Goal: Information Seeking & Learning: Learn about a topic

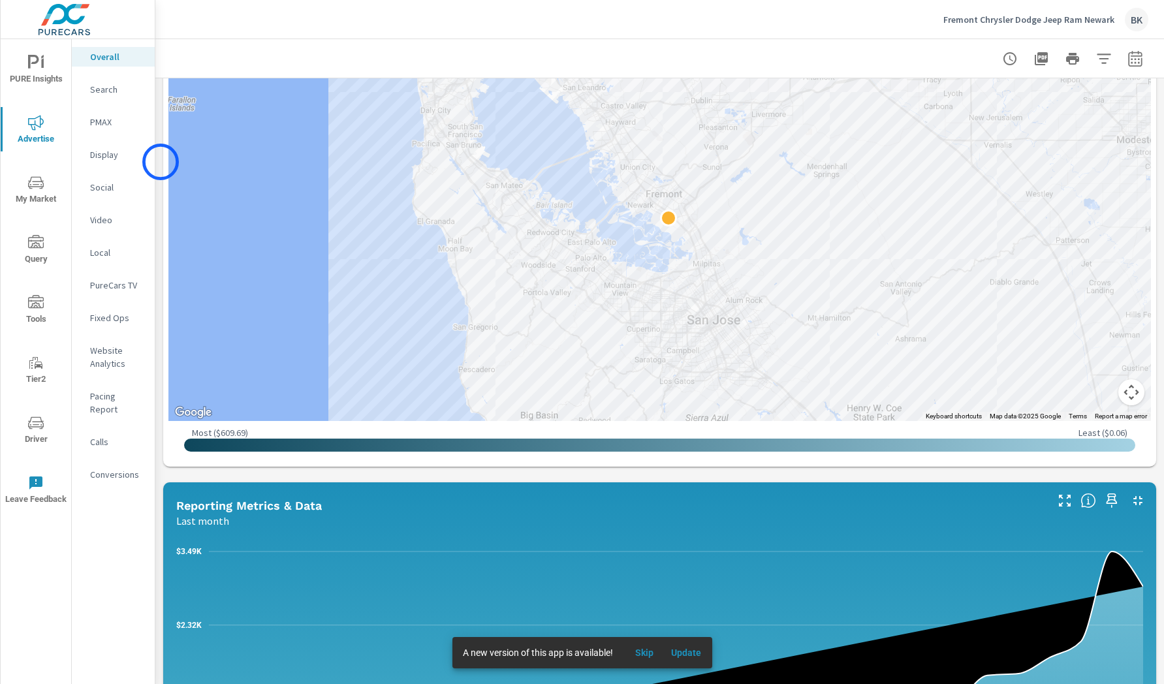
scroll to position [568, 0]
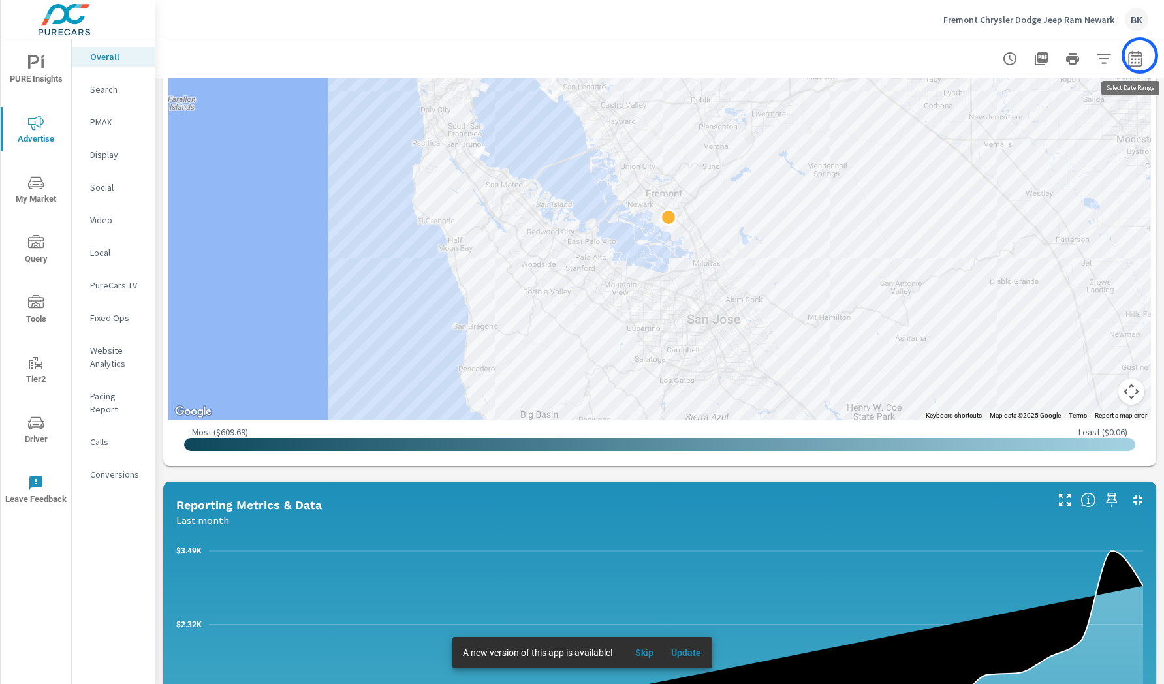
click at [1139, 55] on icon "button" at bounding box center [1135, 58] width 14 height 16
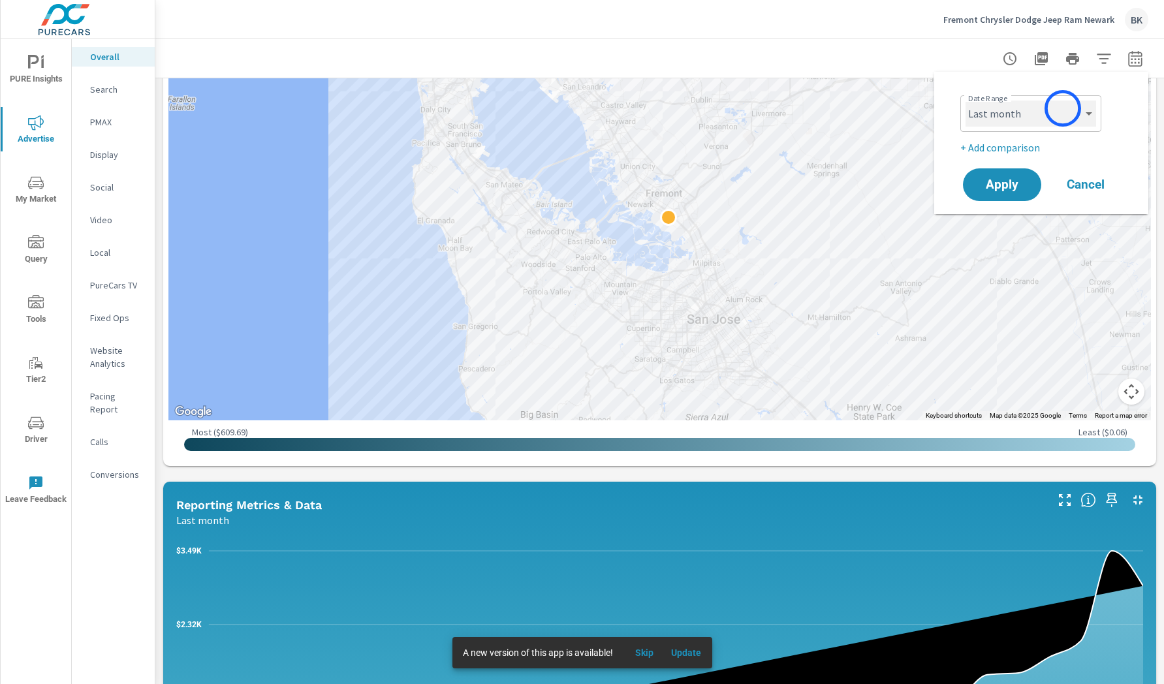
click at [1062, 108] on select "Custom [DATE] Last week Last 7 days Last 14 days Last 30 days Last 45 days Last…" at bounding box center [1030, 114] width 131 height 26
select select "Last 30 days"
click at [1018, 184] on span "Apply" at bounding box center [1002, 185] width 54 height 12
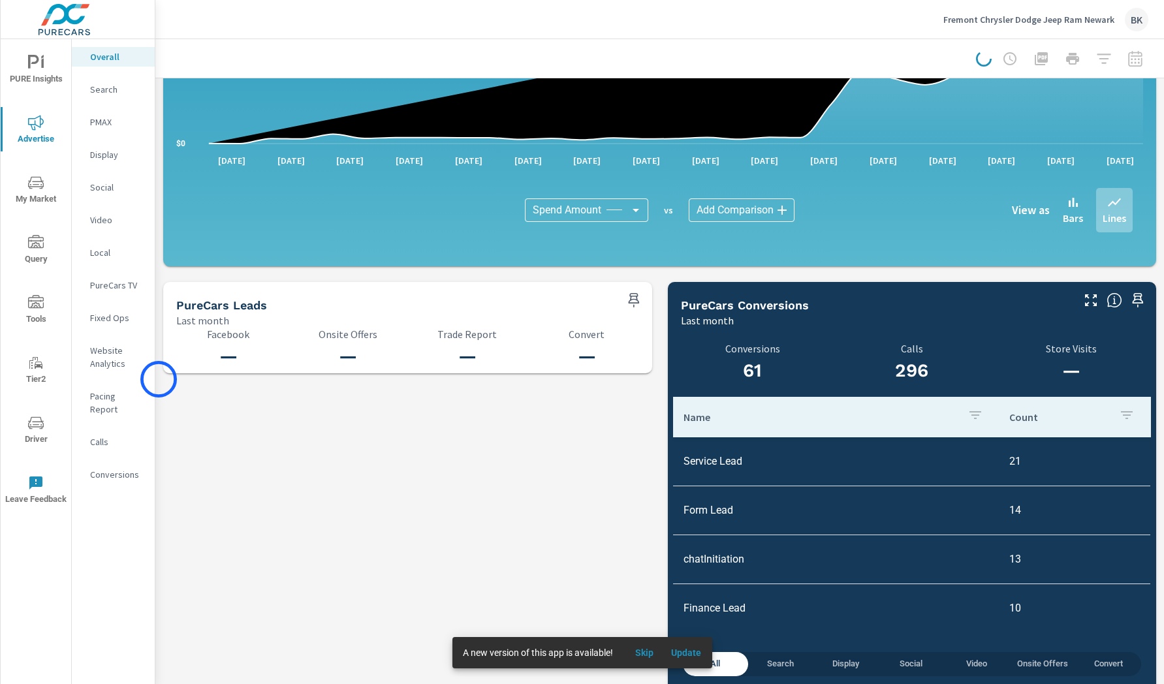
scroll to position [1214, 0]
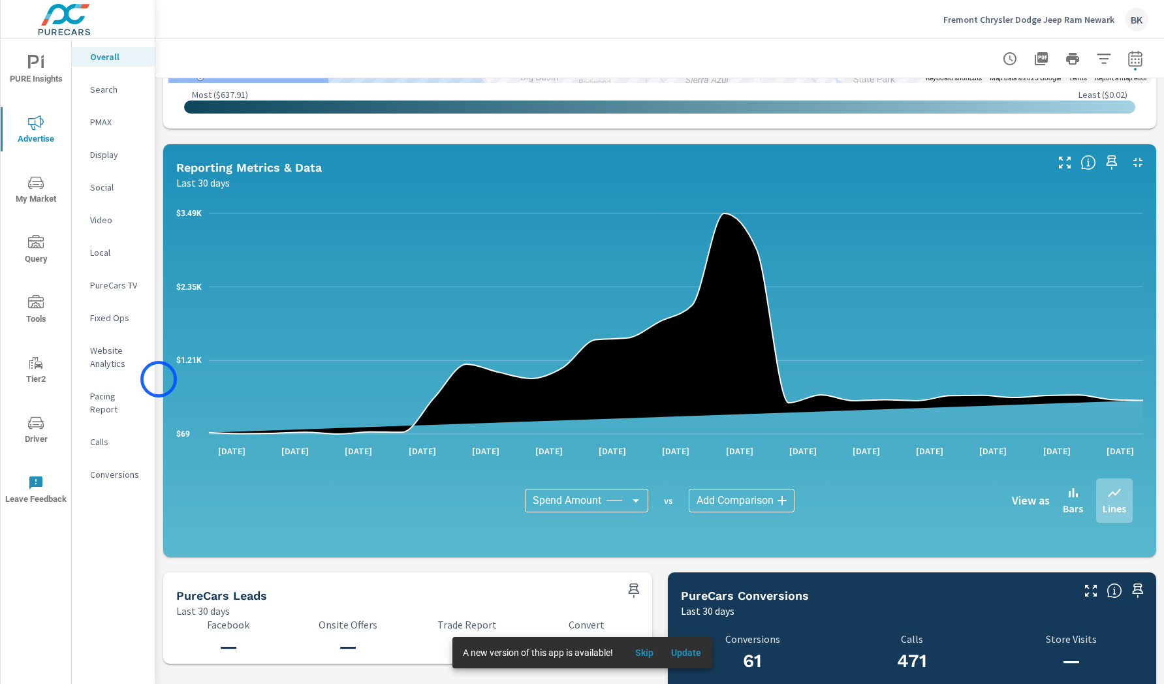
scroll to position [1214, 0]
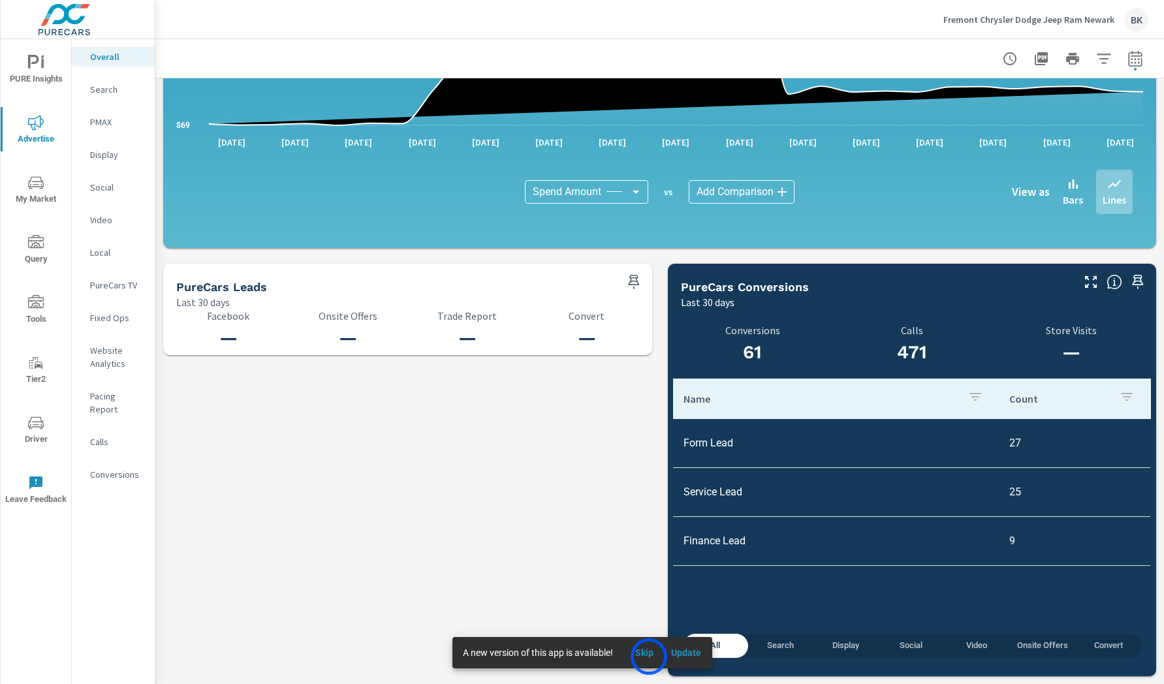
click at [647, 656] on span "Skip" at bounding box center [643, 653] width 31 height 12
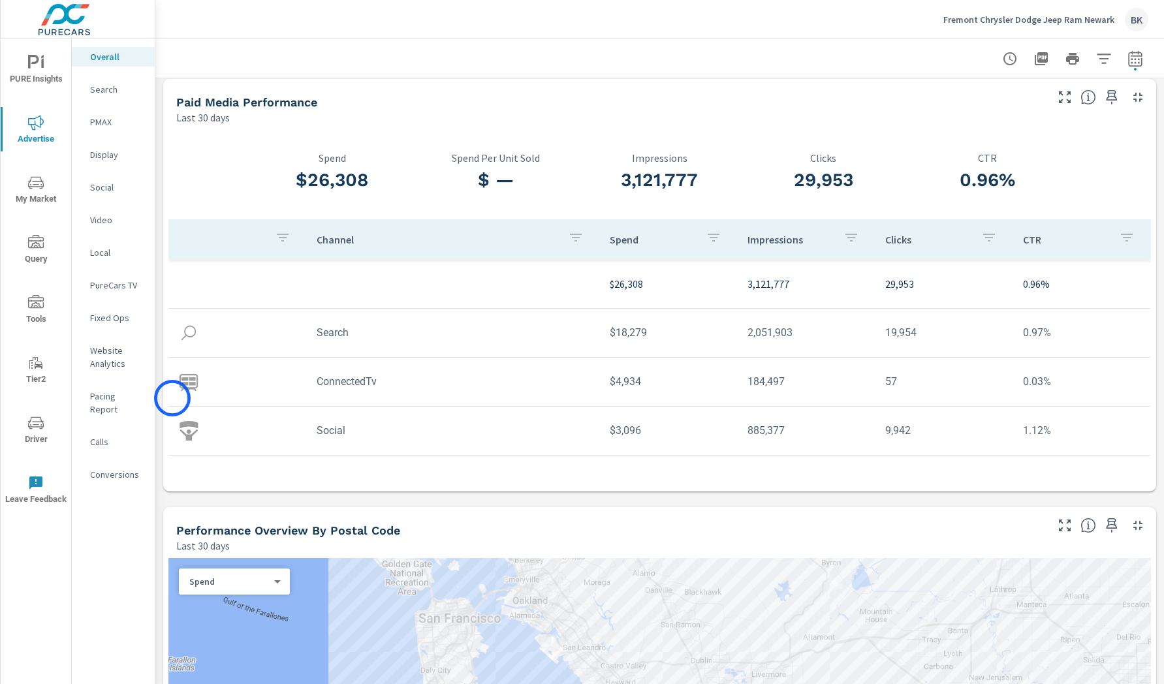
scroll to position [0, 0]
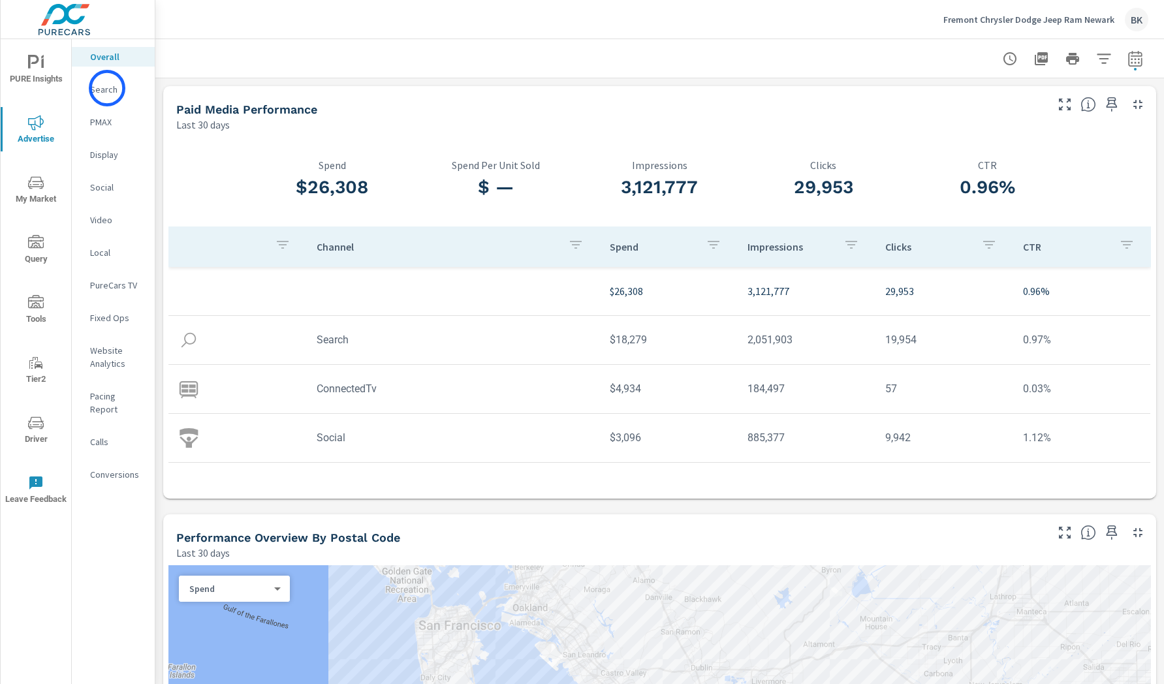
click at [107, 88] on p "Search" at bounding box center [117, 89] width 54 height 13
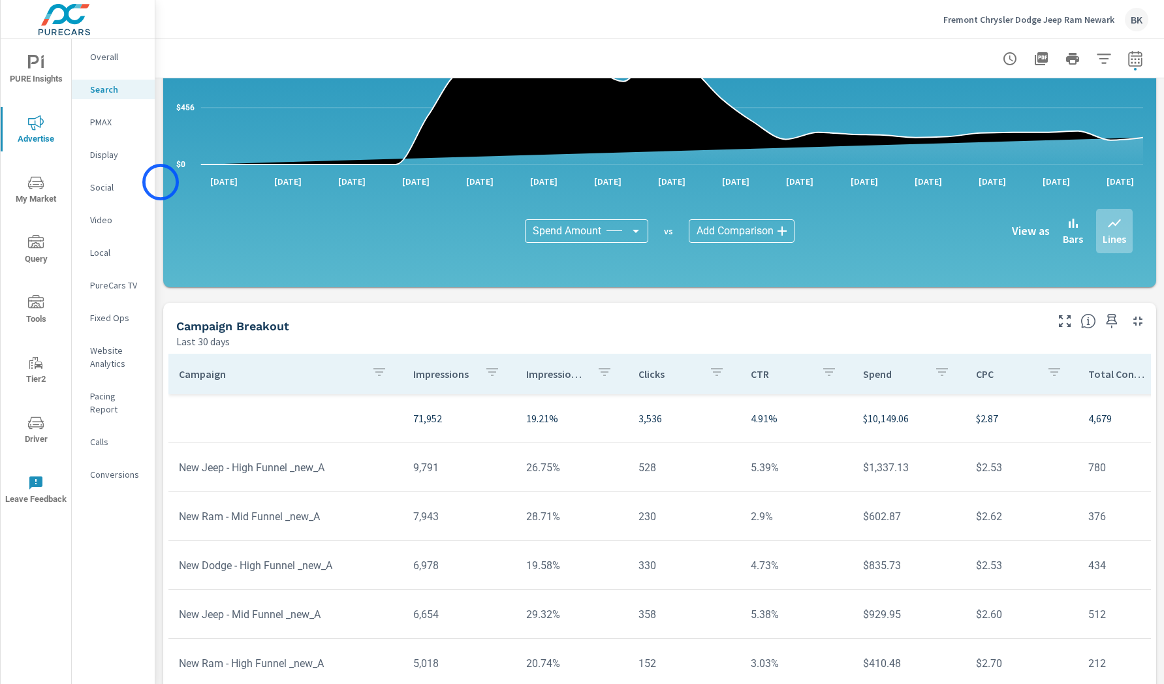
scroll to position [786, 0]
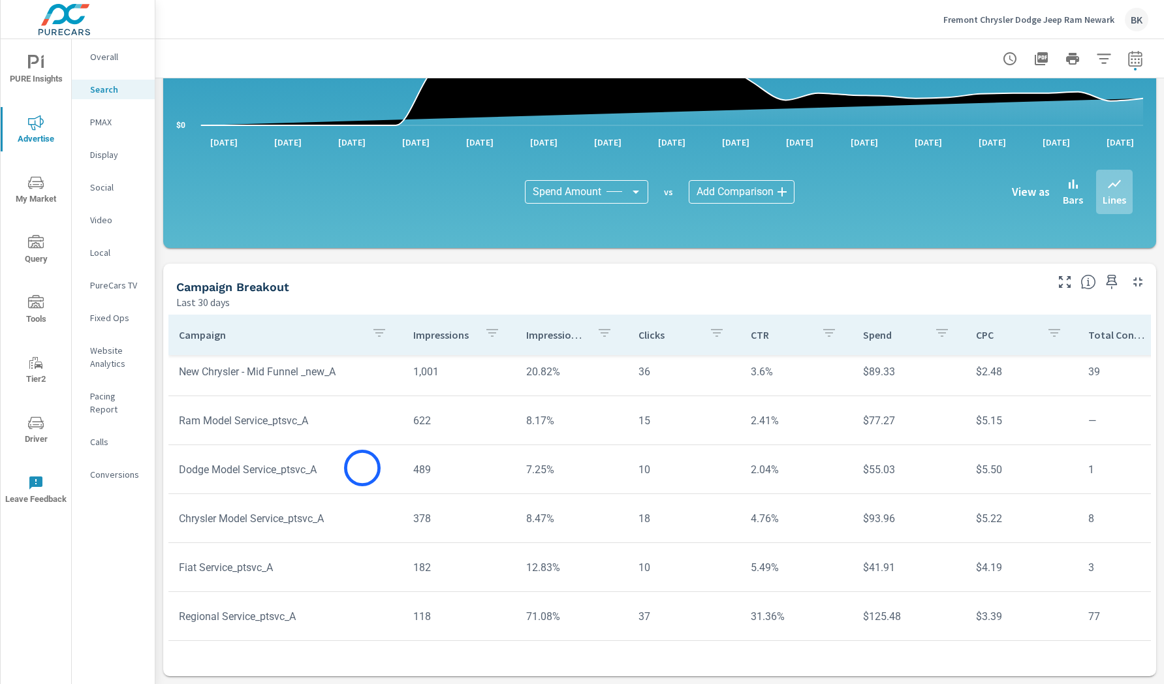
scroll to position [927, 0]
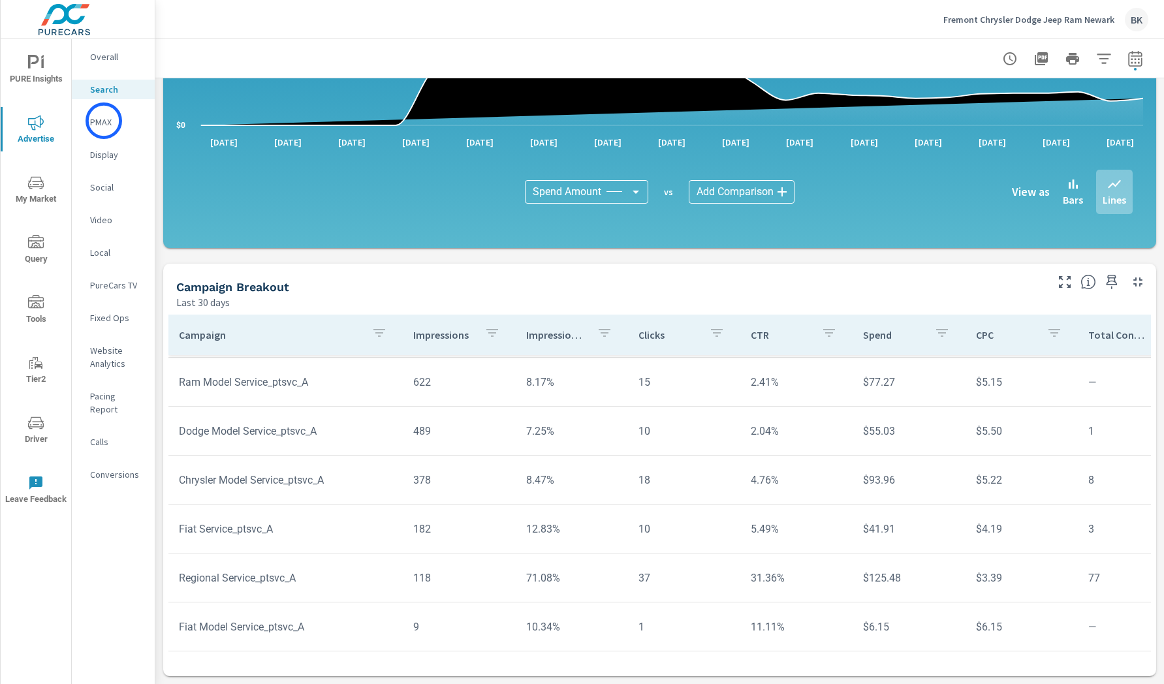
click at [104, 121] on p "PMAX" at bounding box center [117, 122] width 54 height 13
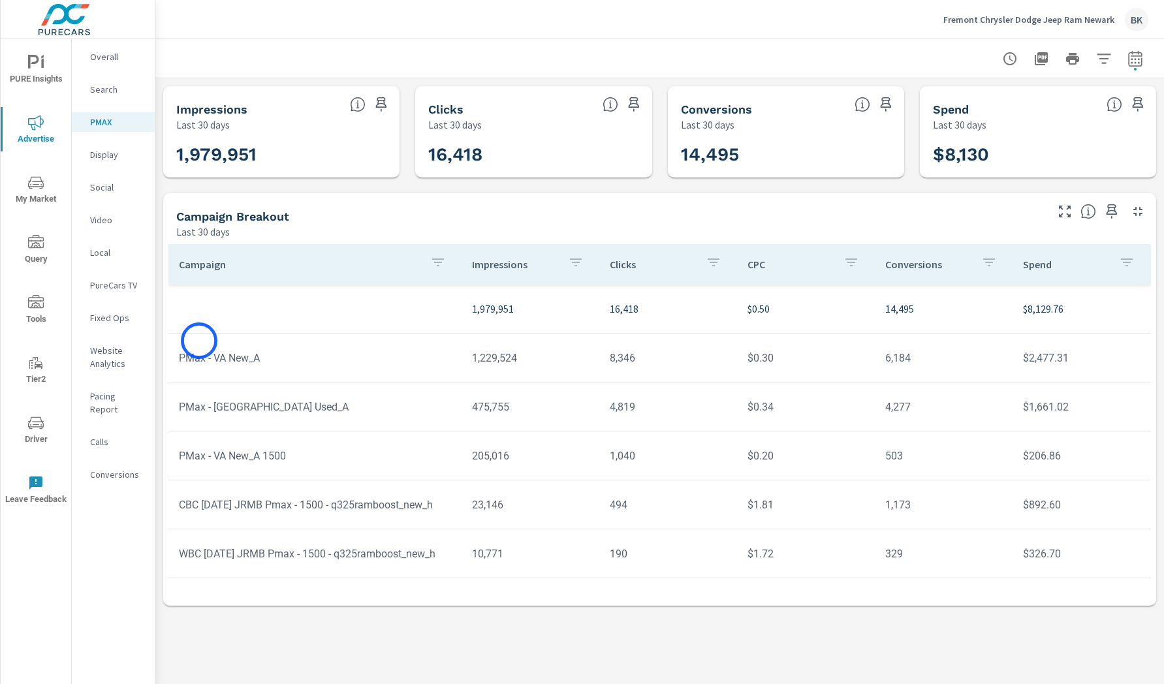
scroll to position [27, 0]
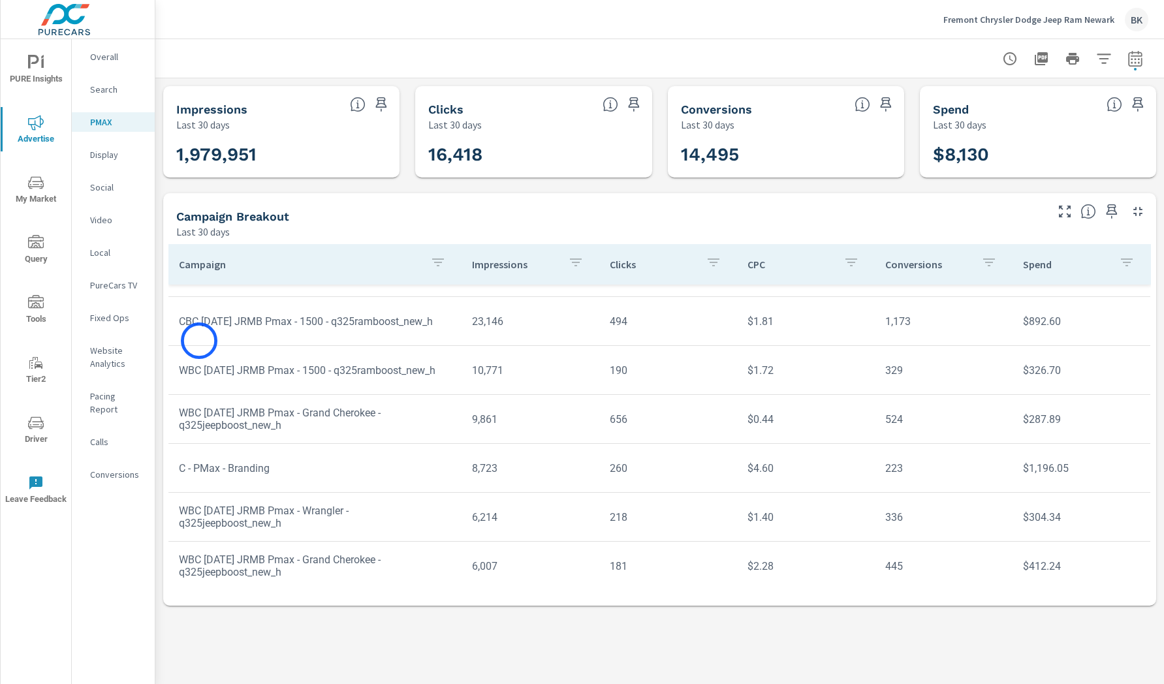
scroll to position [242, 0]
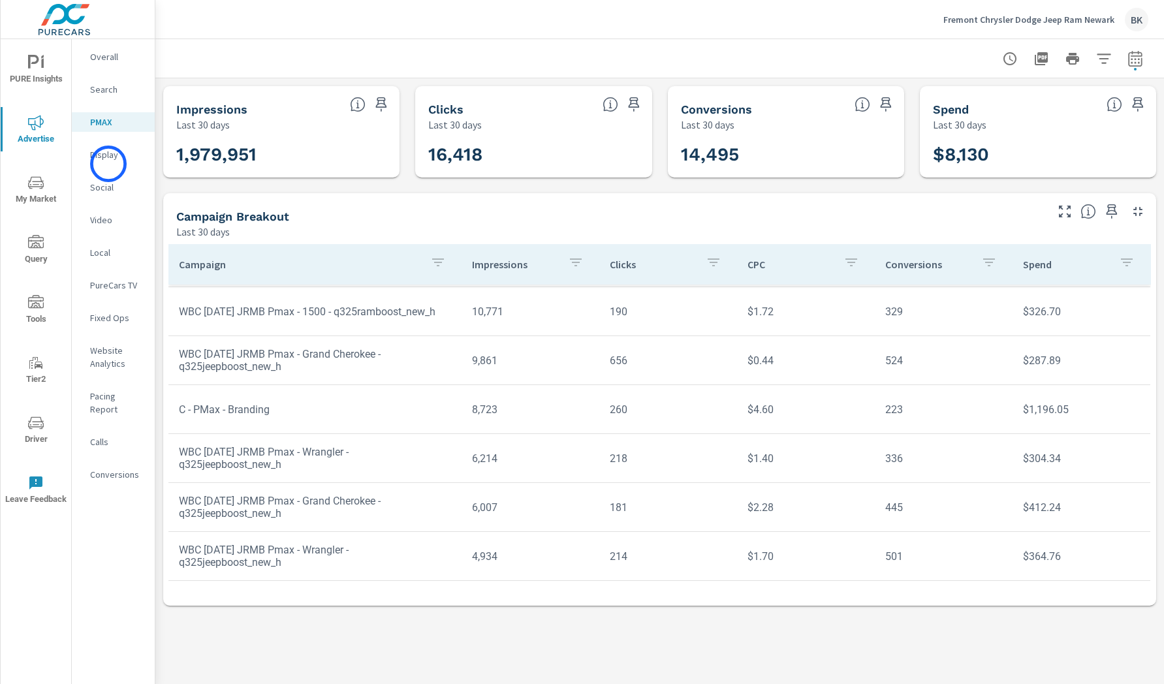
click at [108, 164] on div "Display" at bounding box center [113, 155] width 83 height 20
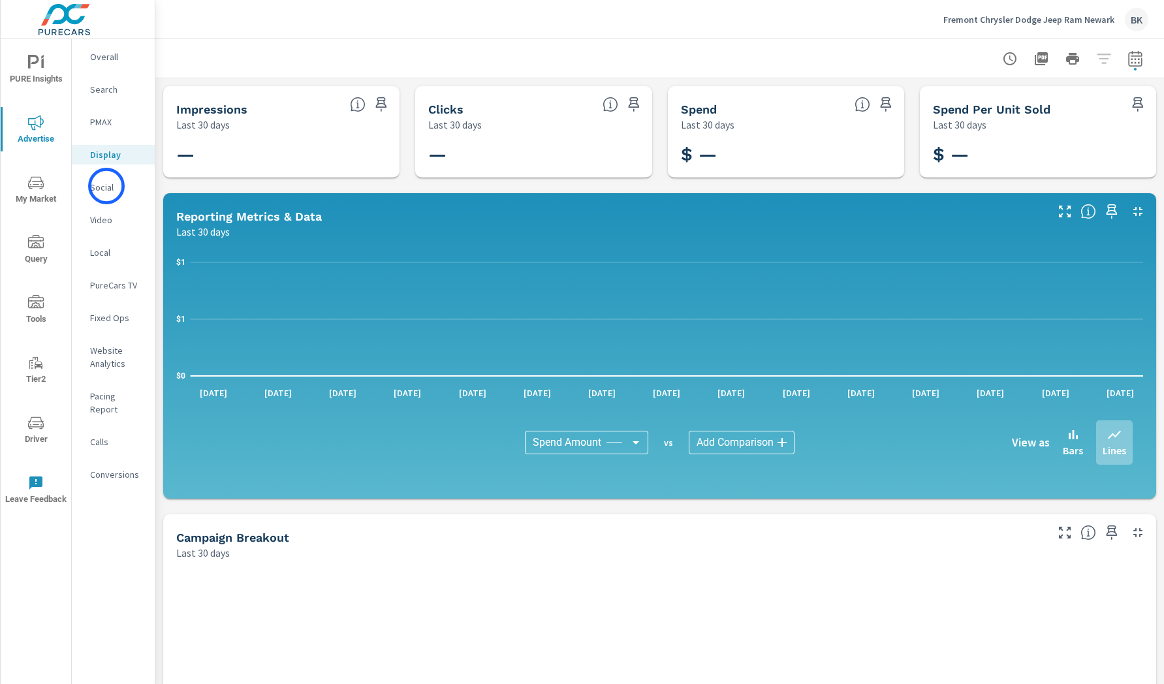
click at [106, 186] on p "Social" at bounding box center [117, 187] width 54 height 13
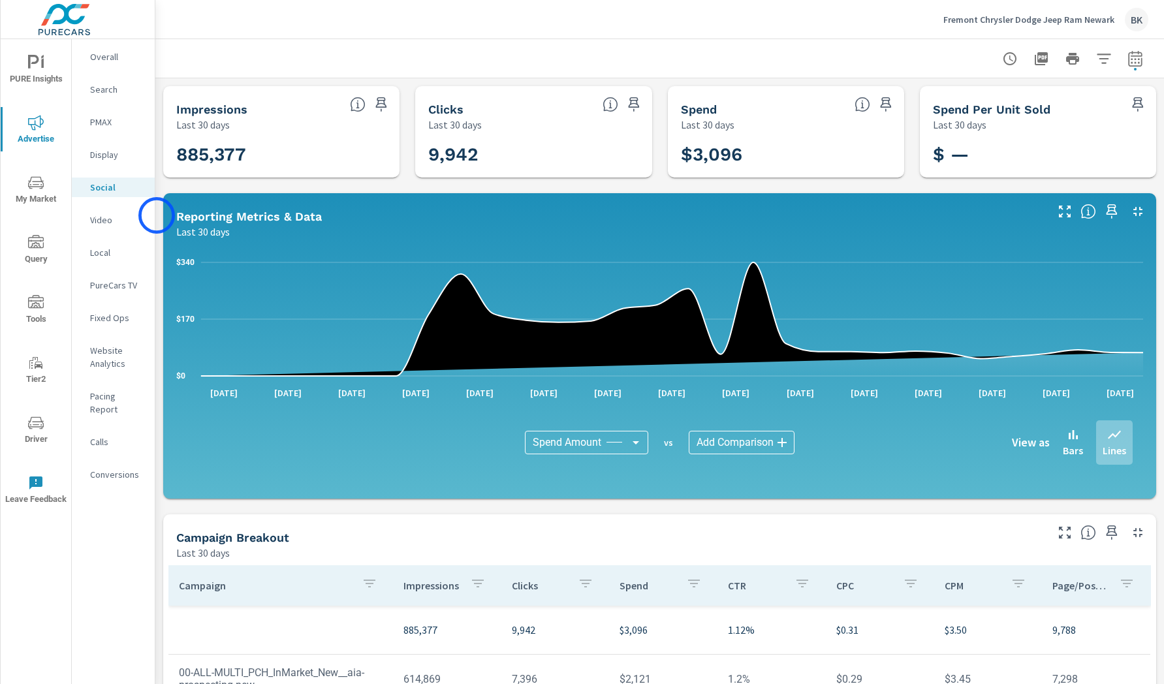
scroll to position [251, 0]
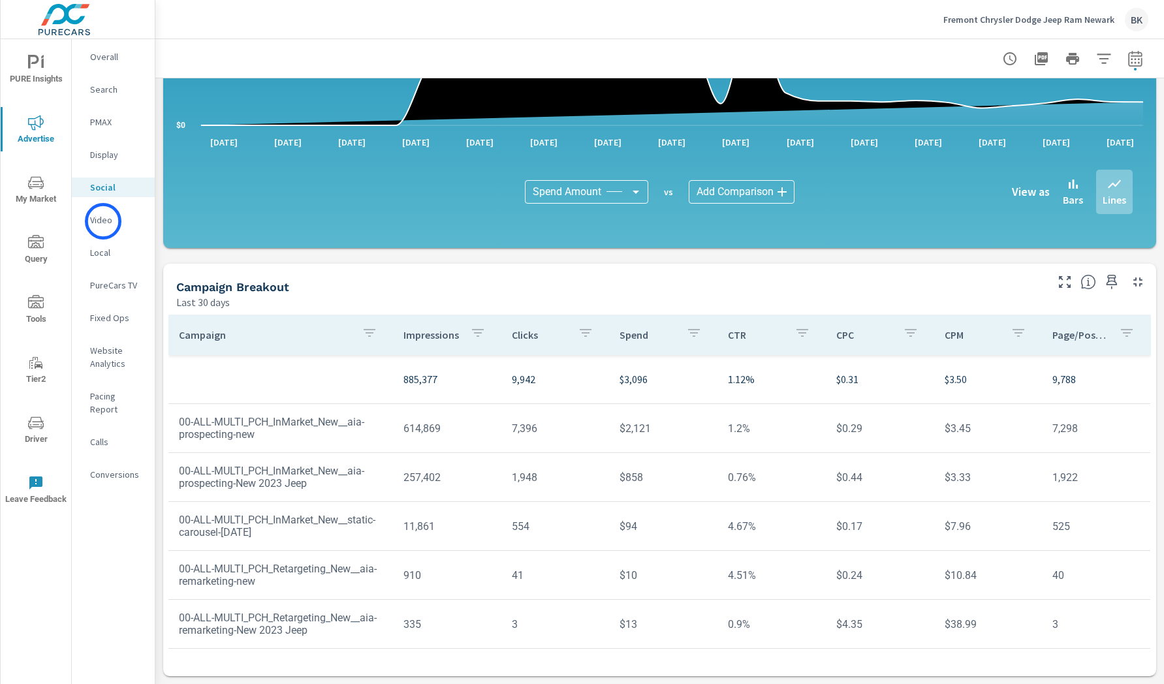
click at [103, 221] on p "Video" at bounding box center [117, 219] width 54 height 13
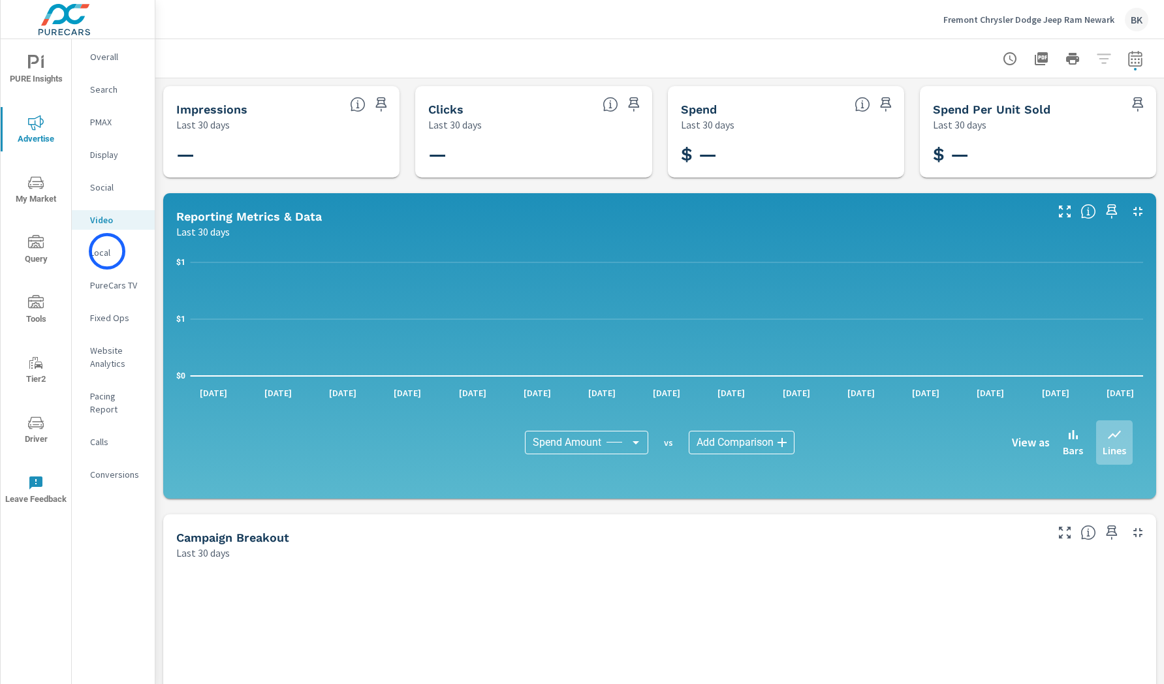
click at [107, 251] on p "Local" at bounding box center [117, 252] width 54 height 13
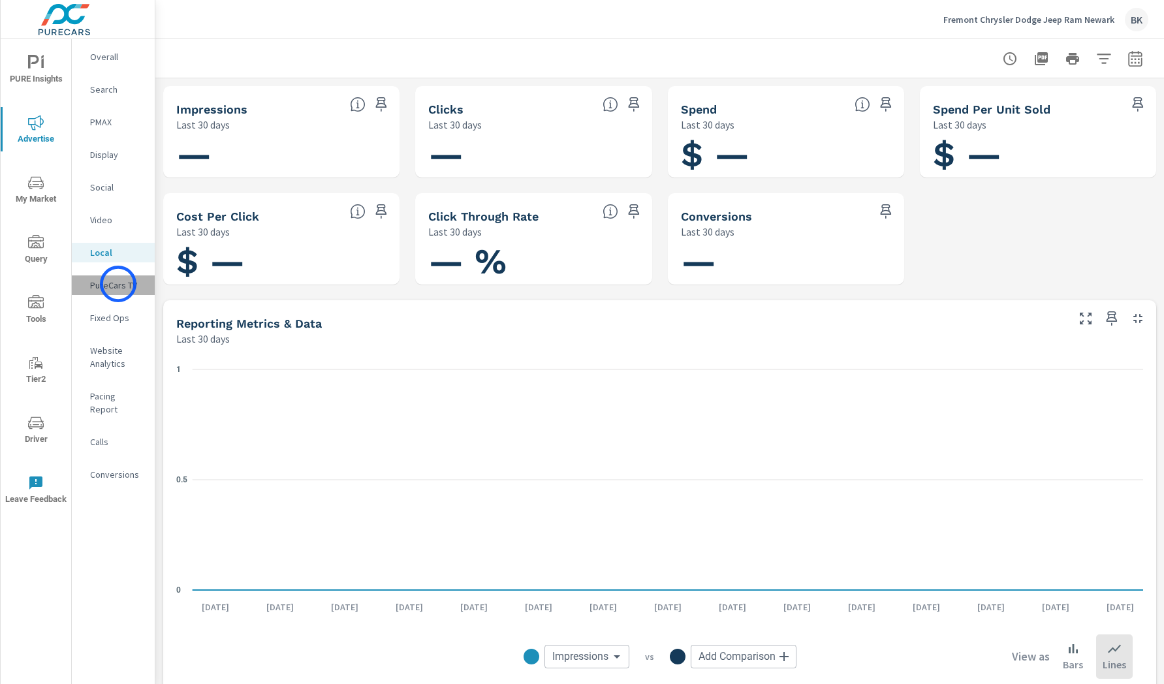
click at [118, 284] on p "PureCars TV" at bounding box center [117, 285] width 54 height 13
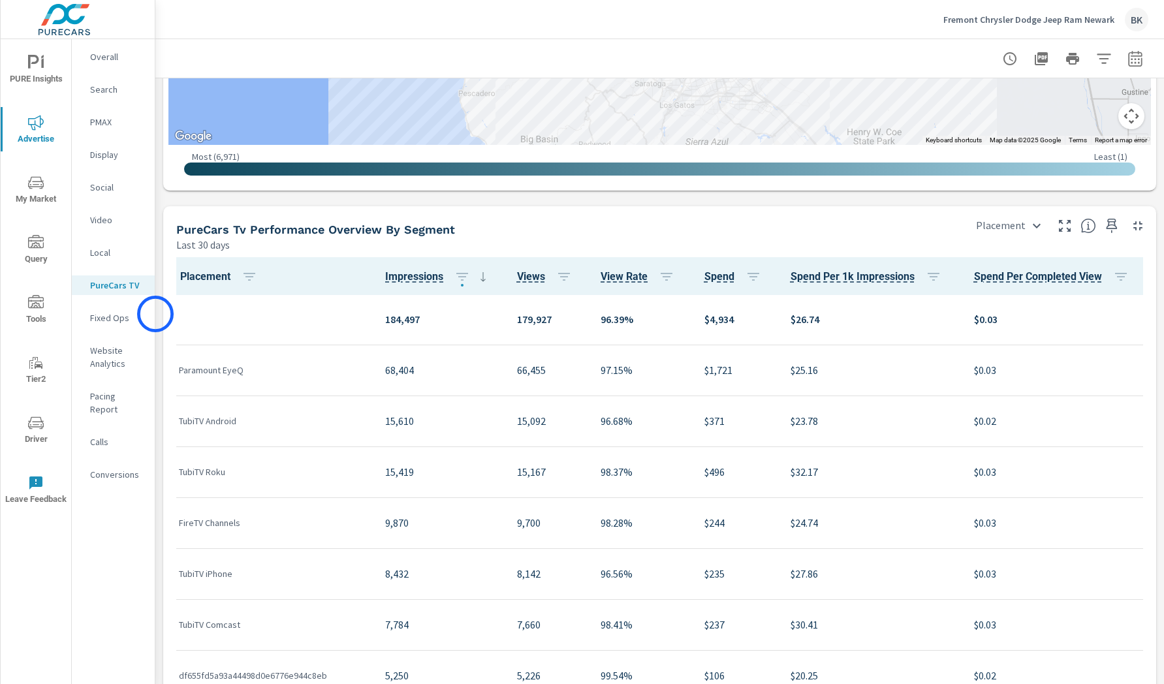
scroll to position [1358, 0]
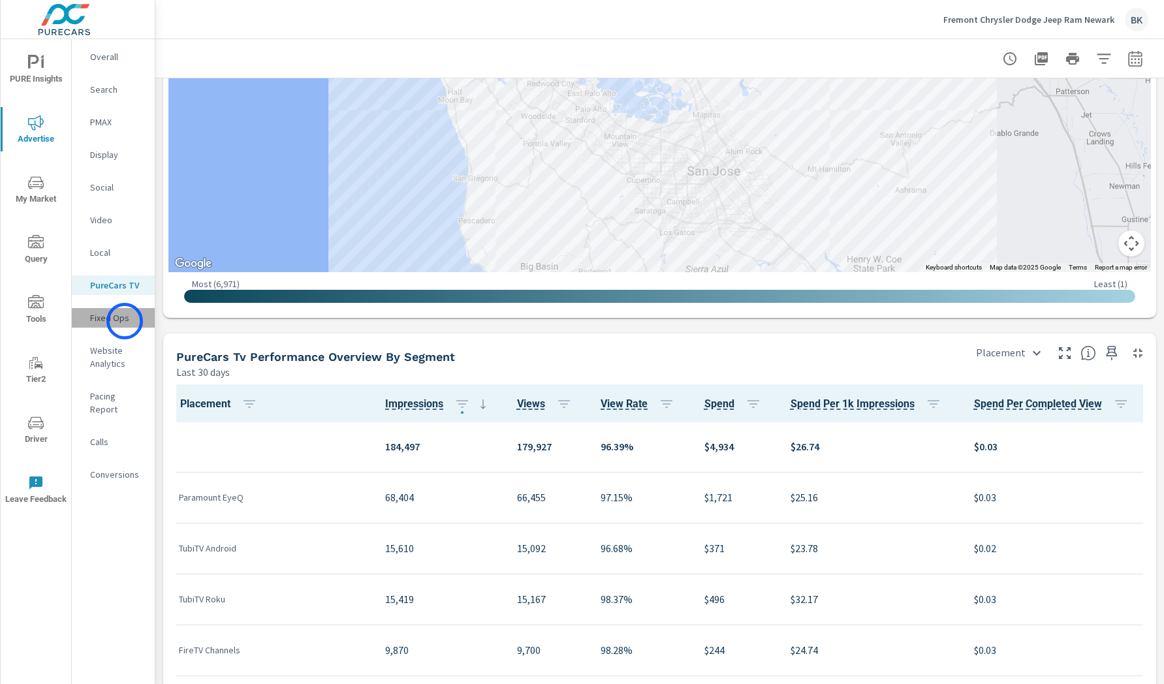
click at [125, 321] on p "Fixed Ops" at bounding box center [117, 317] width 54 height 13
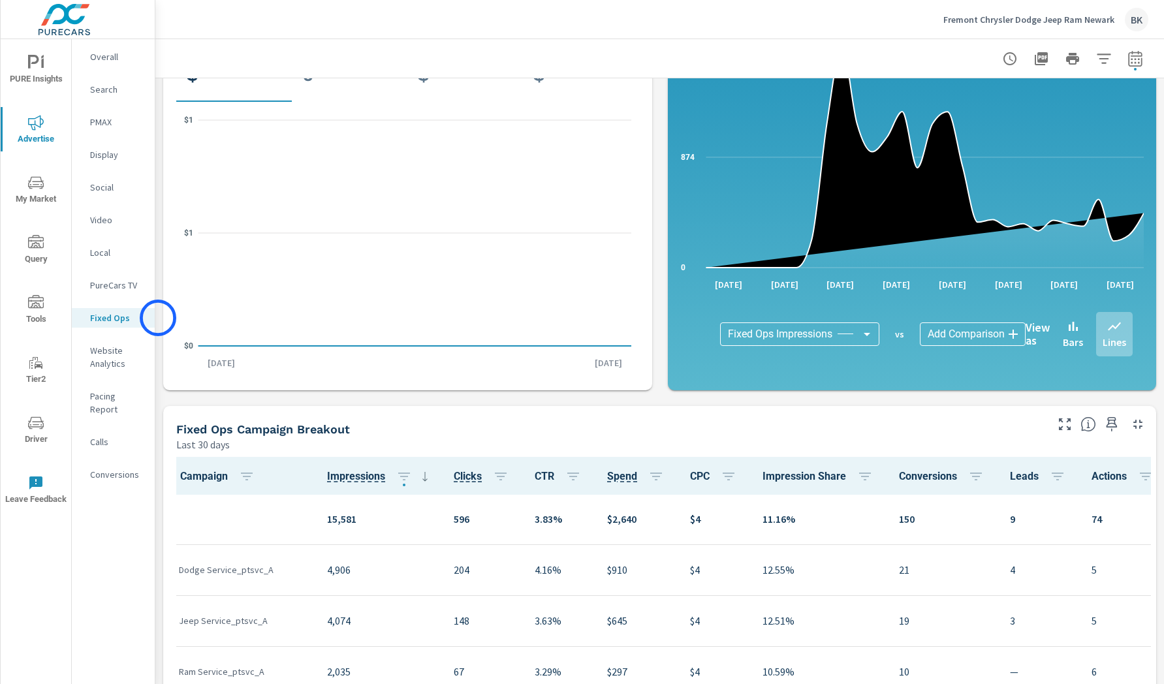
scroll to position [358, 0]
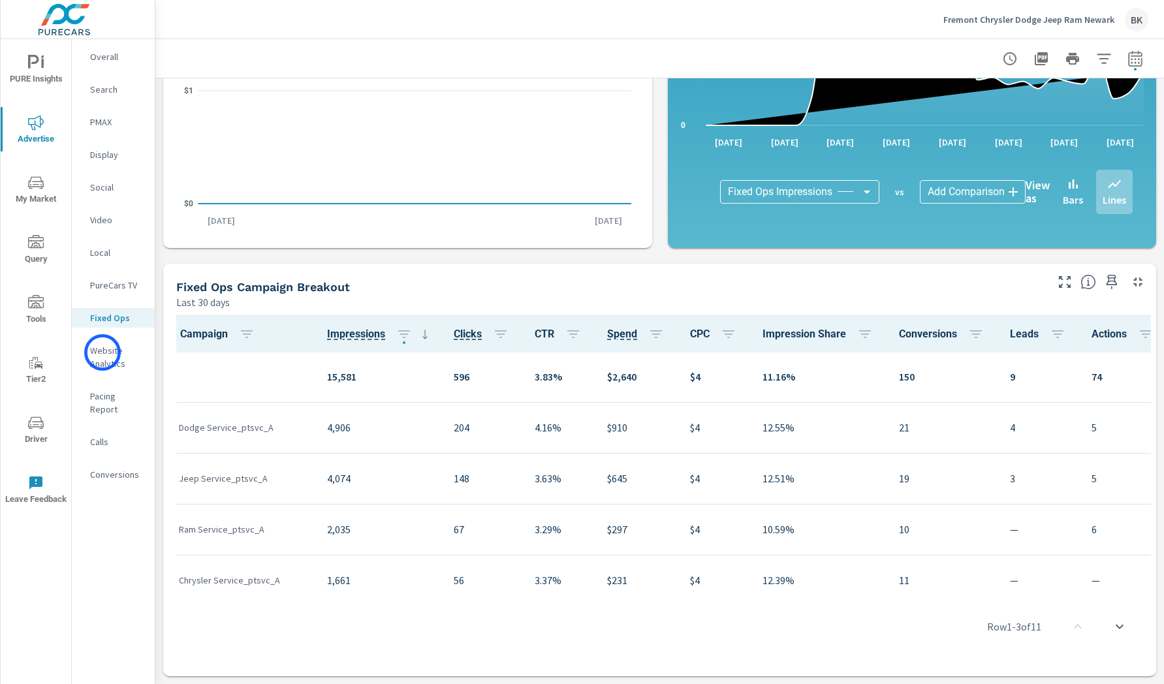
click at [102, 352] on p "Website Analytics" at bounding box center [117, 357] width 54 height 26
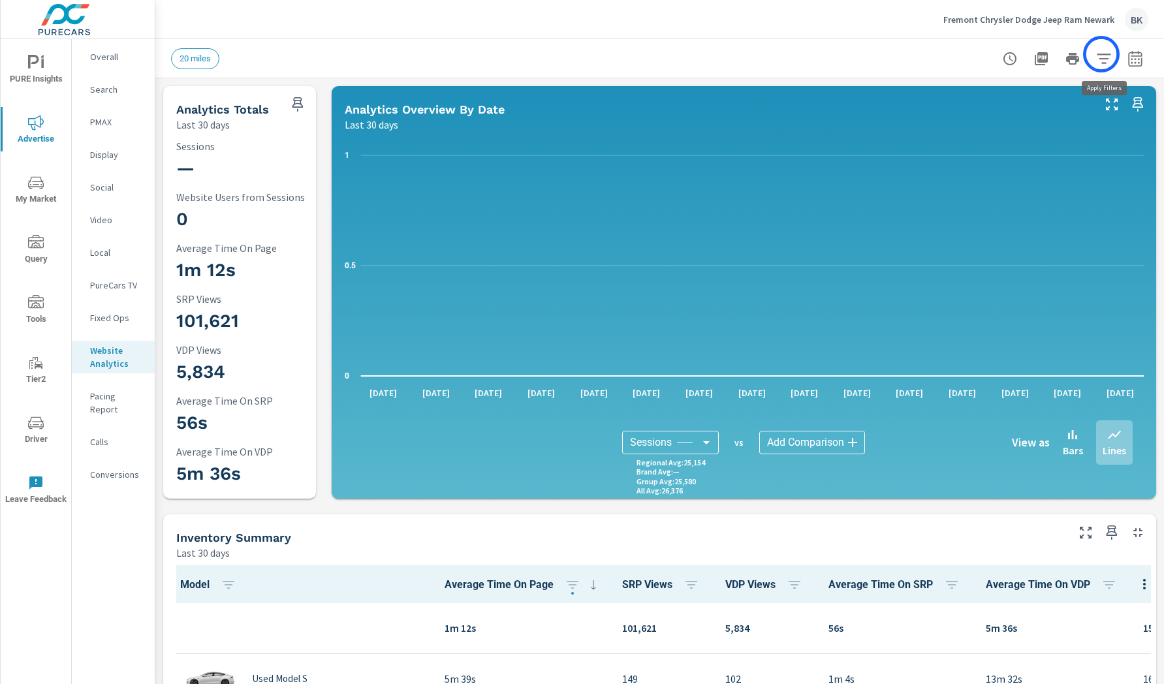
click at [1101, 54] on icon "button" at bounding box center [1103, 59] width 14 height 10
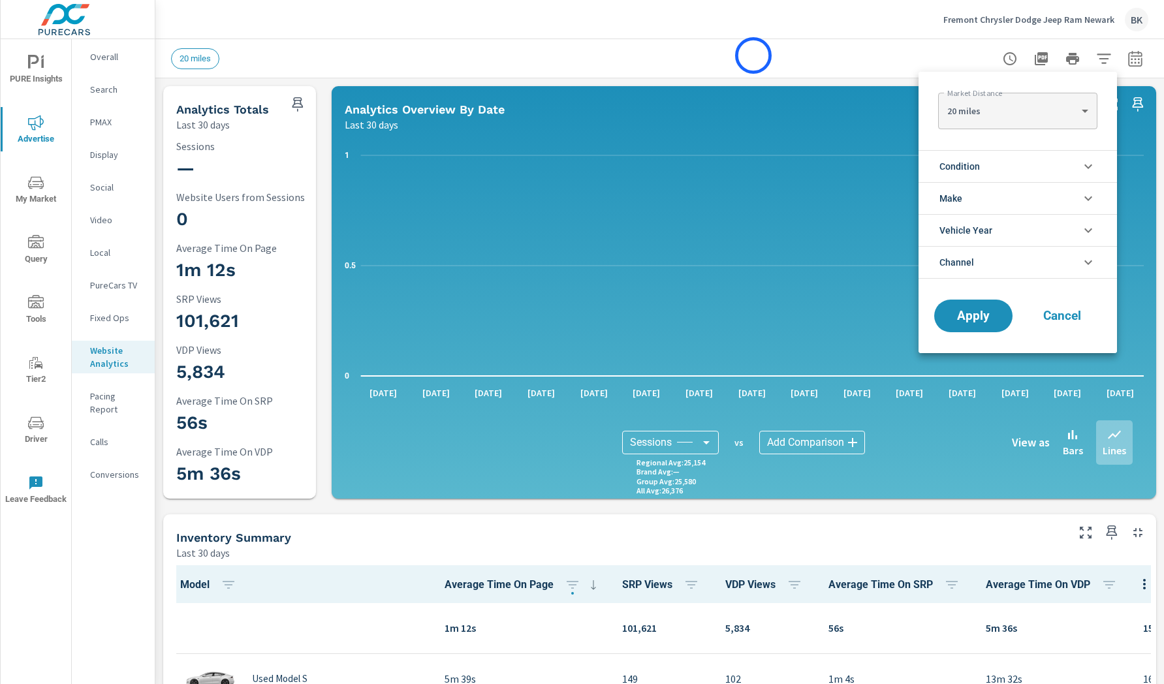
click at [753, 55] on div at bounding box center [582, 342] width 1164 height 684
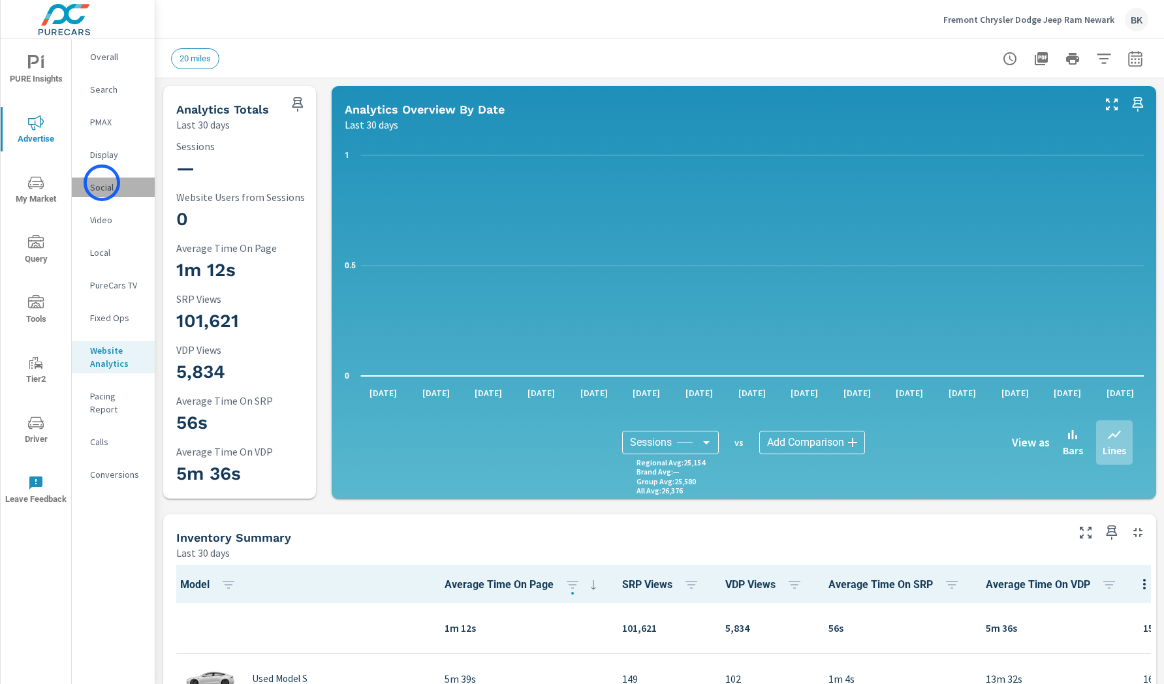
click at [102, 183] on p "Social" at bounding box center [117, 187] width 54 height 13
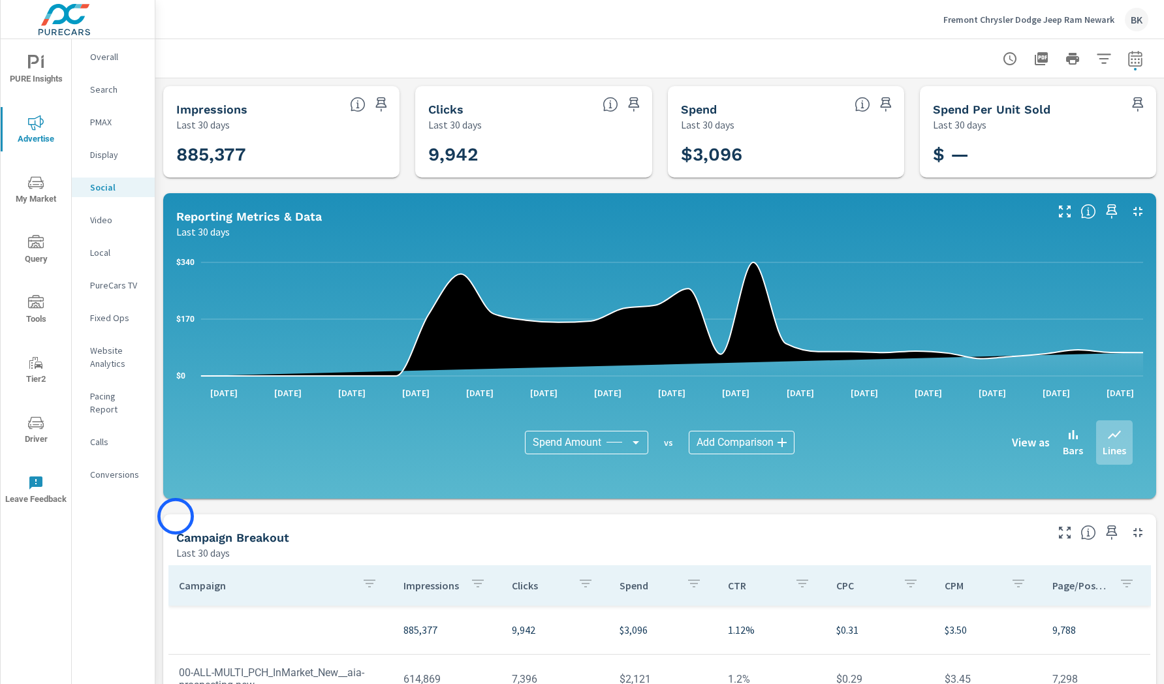
scroll to position [251, 0]
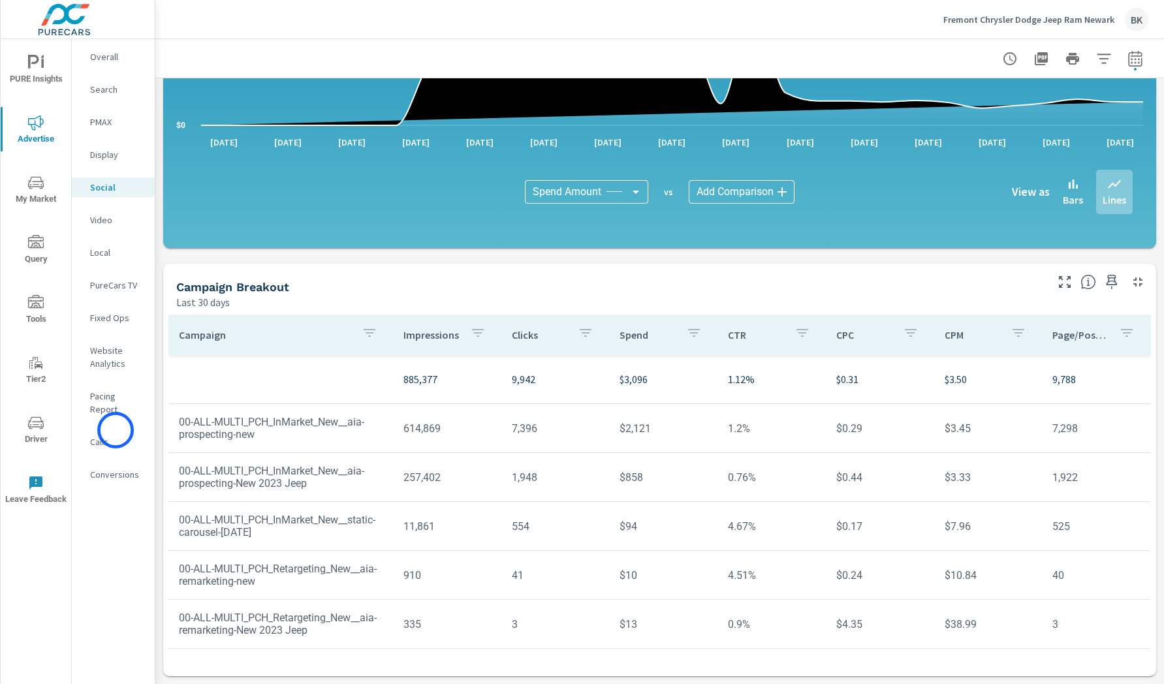
click at [116, 435] on p "Calls" at bounding box center [117, 441] width 54 height 13
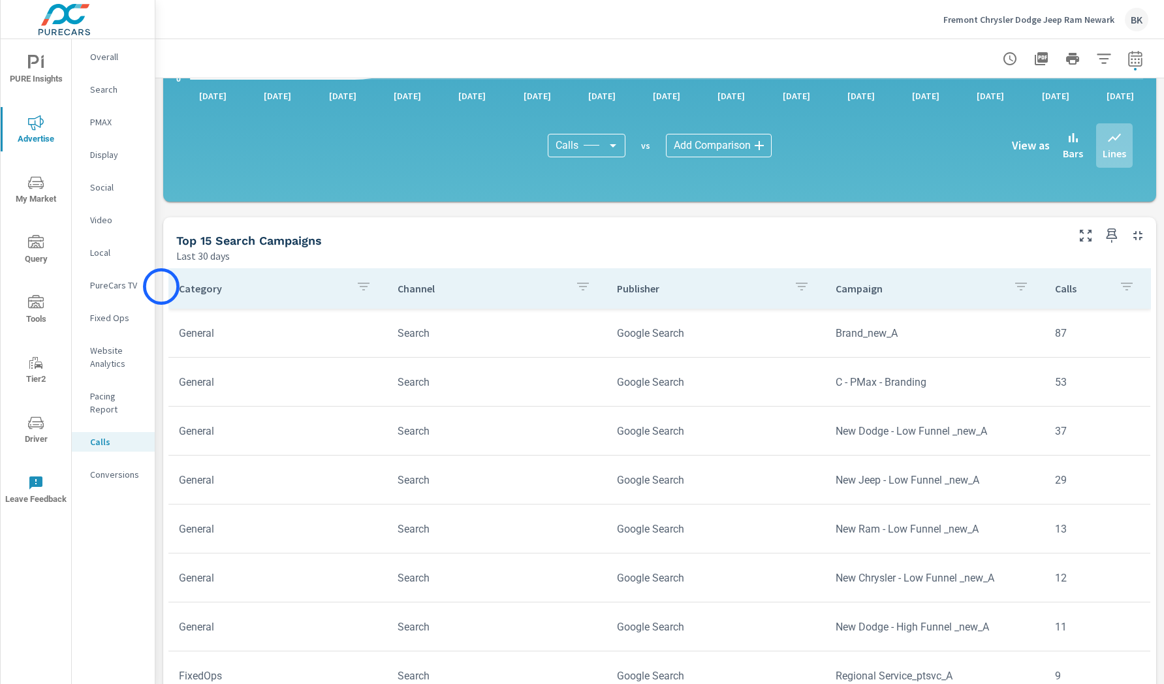
scroll to position [679, 0]
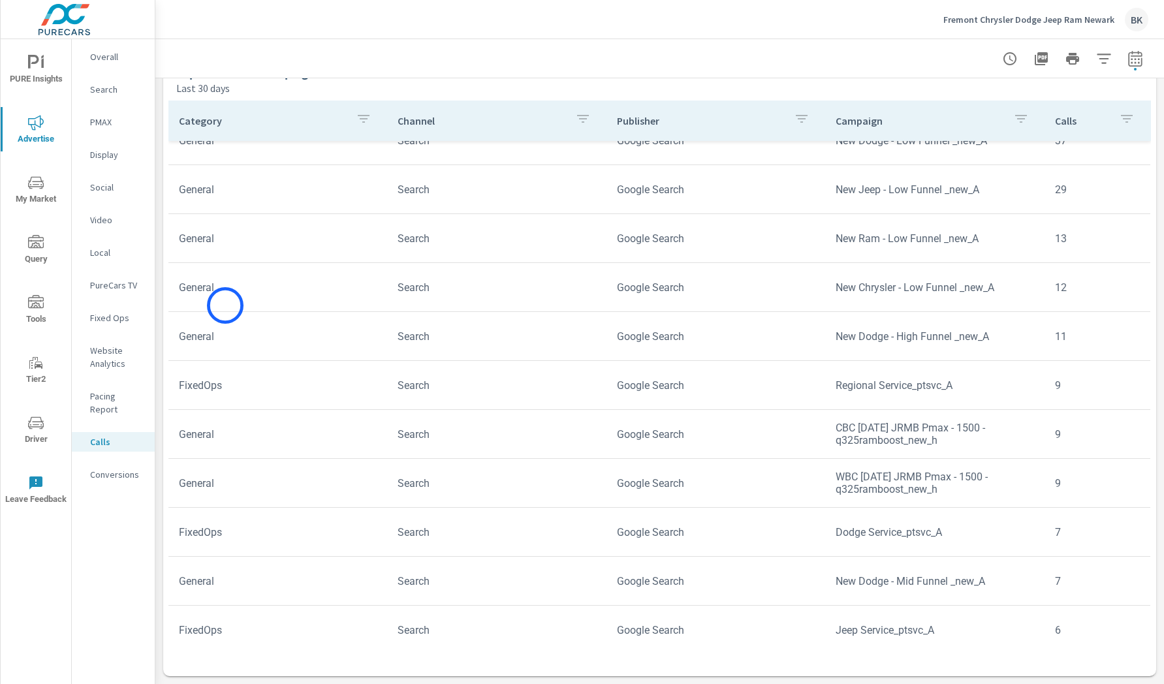
scroll to position [224, 0]
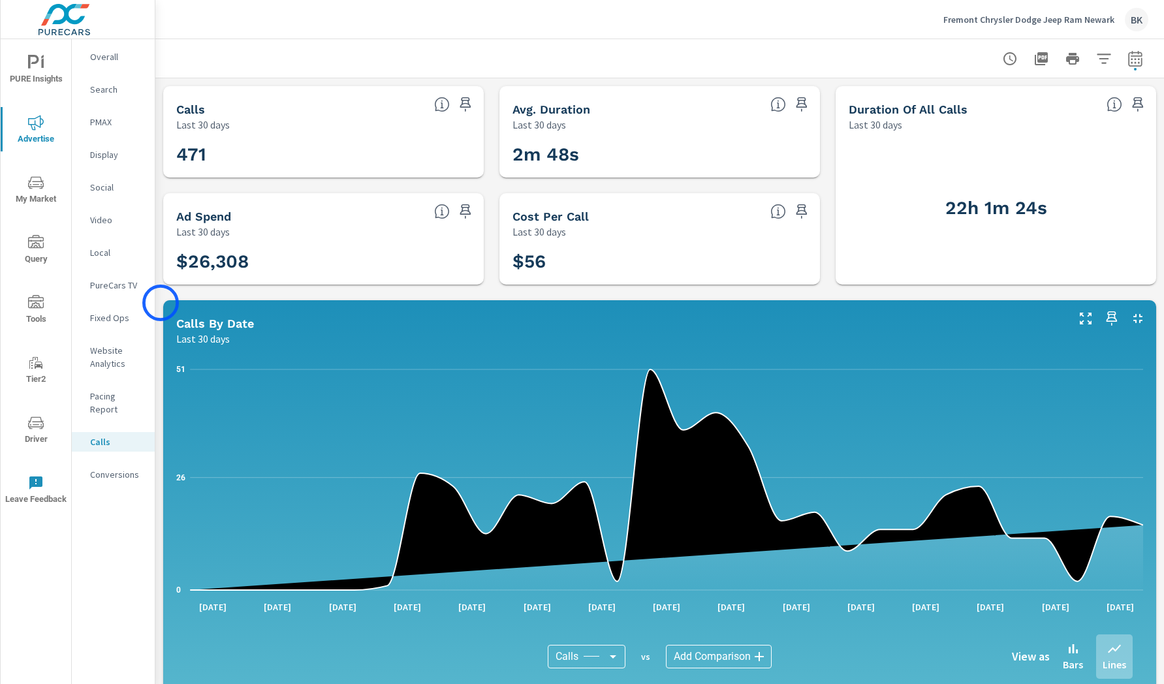
scroll to position [23, 0]
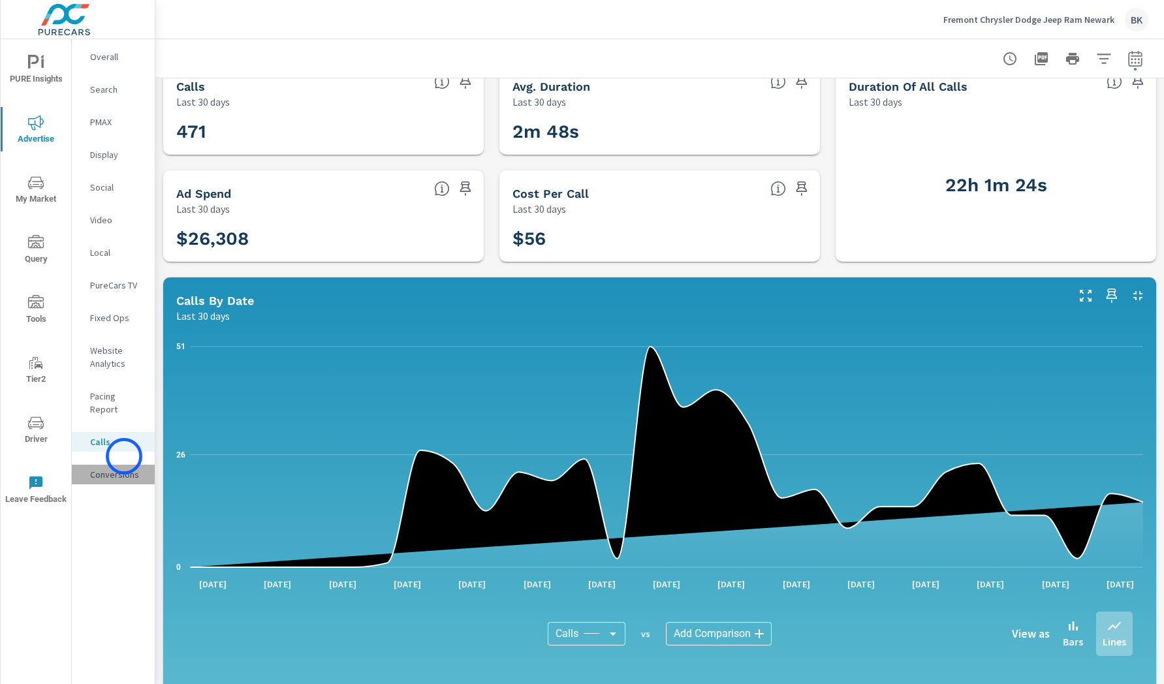
click at [124, 468] on p "Conversions" at bounding box center [117, 474] width 54 height 13
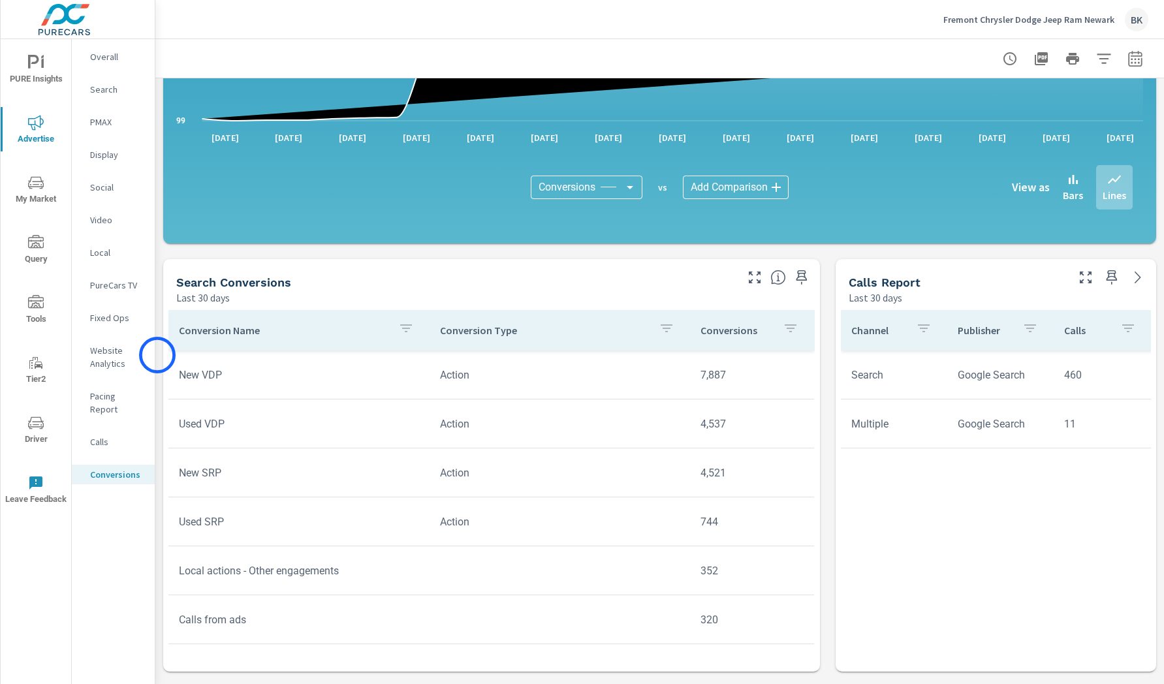
scroll to position [421, 0]
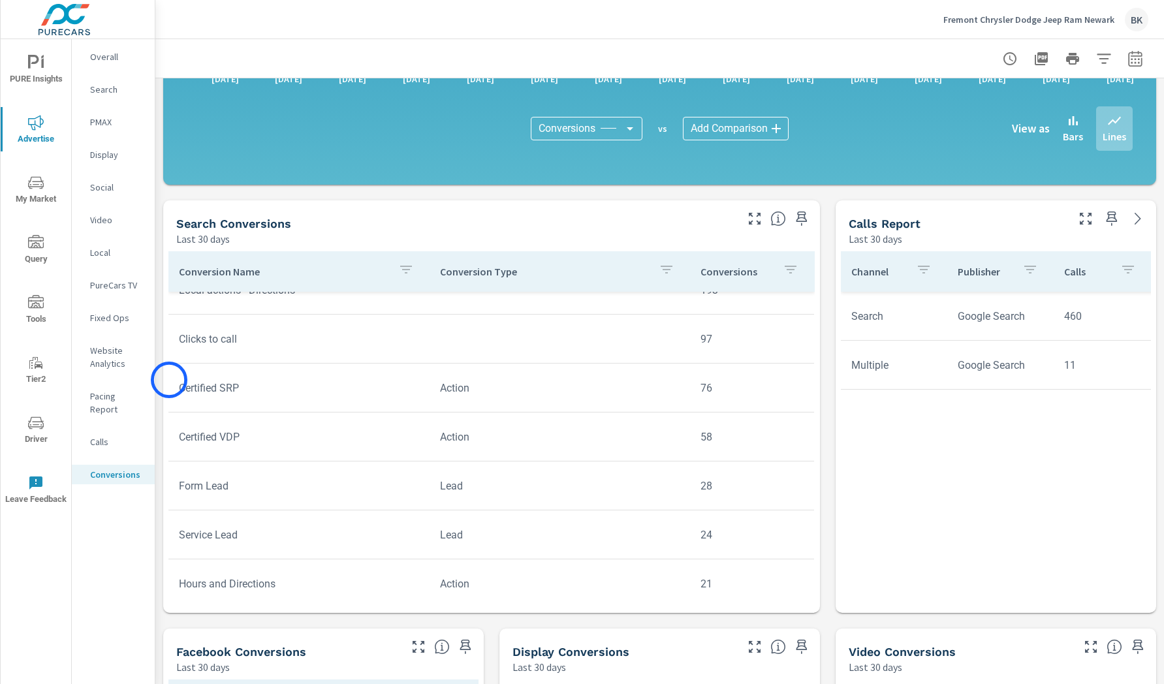
scroll to position [347, 0]
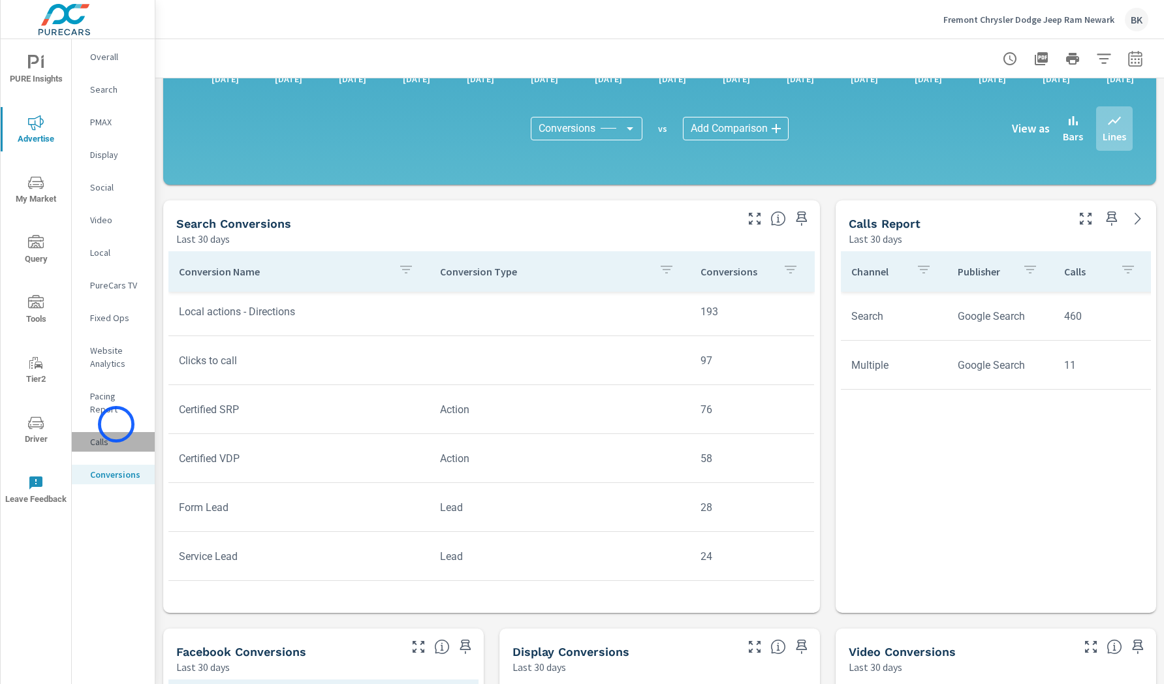
click at [116, 435] on p "Calls" at bounding box center [117, 441] width 54 height 13
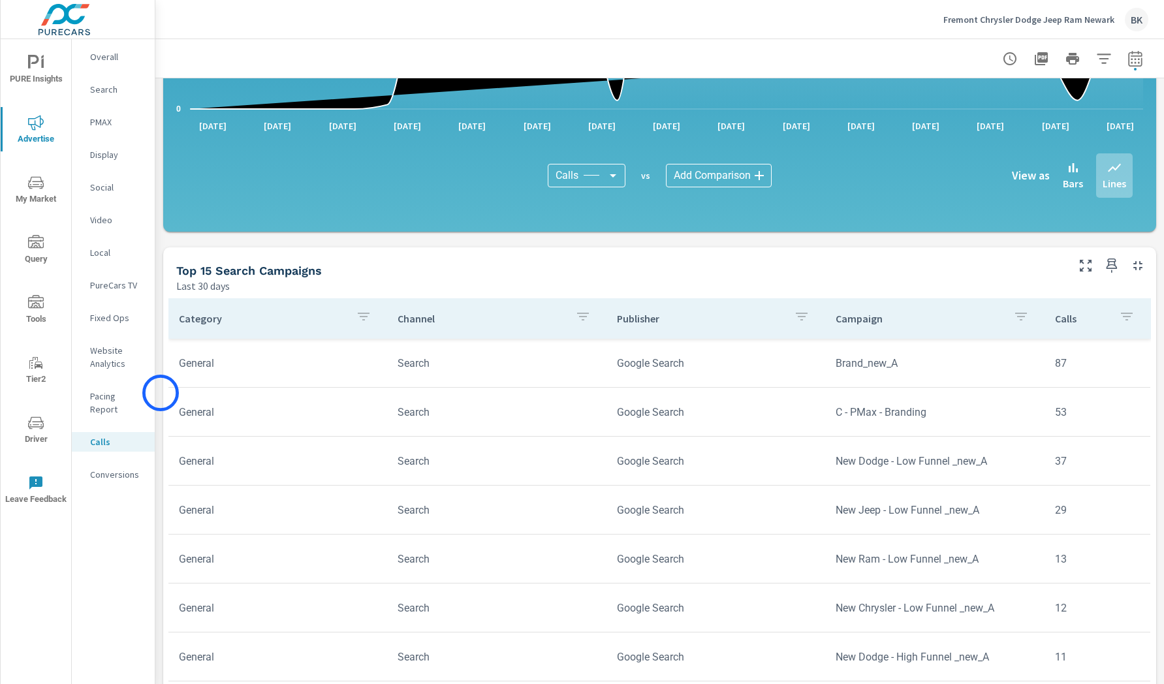
scroll to position [493, 0]
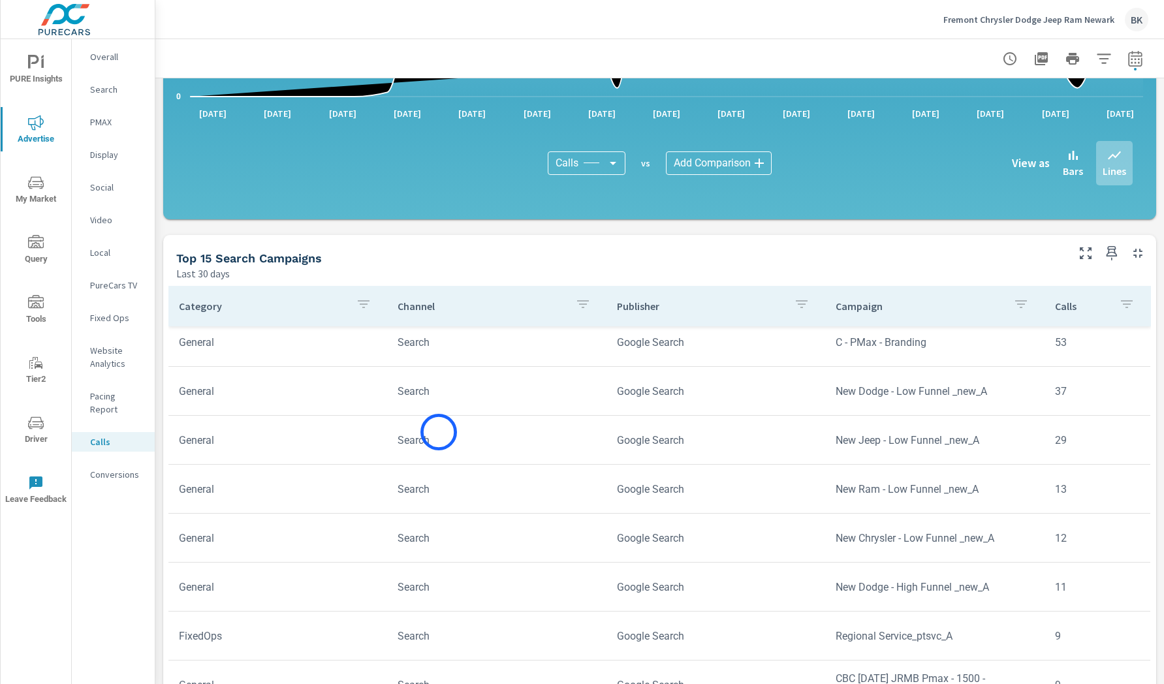
scroll to position [60, 0]
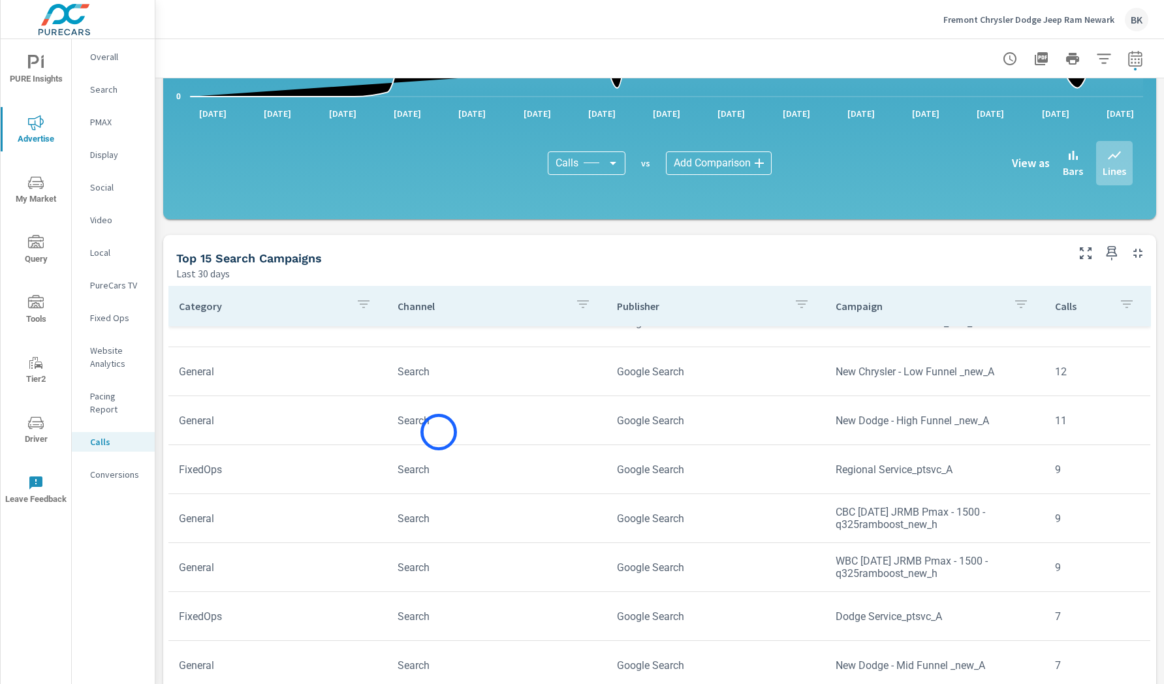
scroll to position [679, 0]
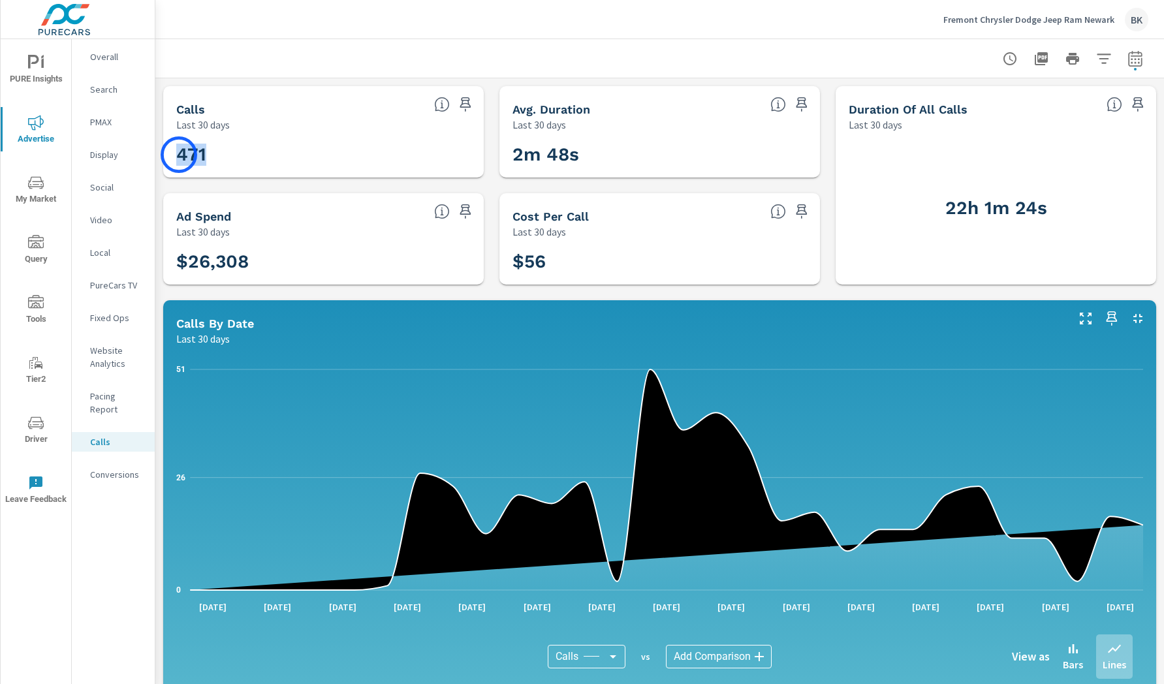
drag, startPoint x: 197, startPoint y: 156, endPoint x: 179, endPoint y: 155, distance: 18.3
click at [179, 155] on h3 "471" at bounding box center [323, 155] width 294 height 22
drag, startPoint x: 234, startPoint y: 131, endPoint x: 169, endPoint y: 128, distance: 64.7
click at [169, 128] on div "Calls Last 30 days" at bounding box center [296, 109] width 266 height 46
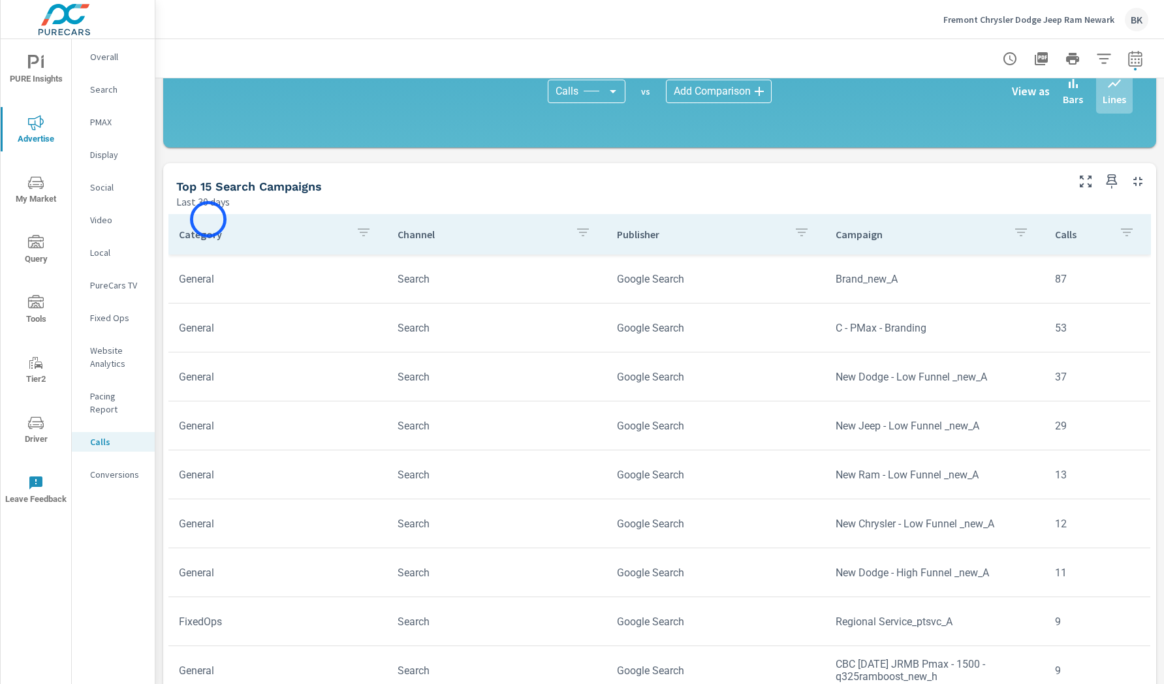
scroll to position [1, 0]
drag, startPoint x: 168, startPoint y: 189, endPoint x: 352, endPoint y: 193, distance: 183.4
click at [352, 193] on div "Top 15 Search Campaigns Last 30 days" at bounding box center [616, 186] width 906 height 46
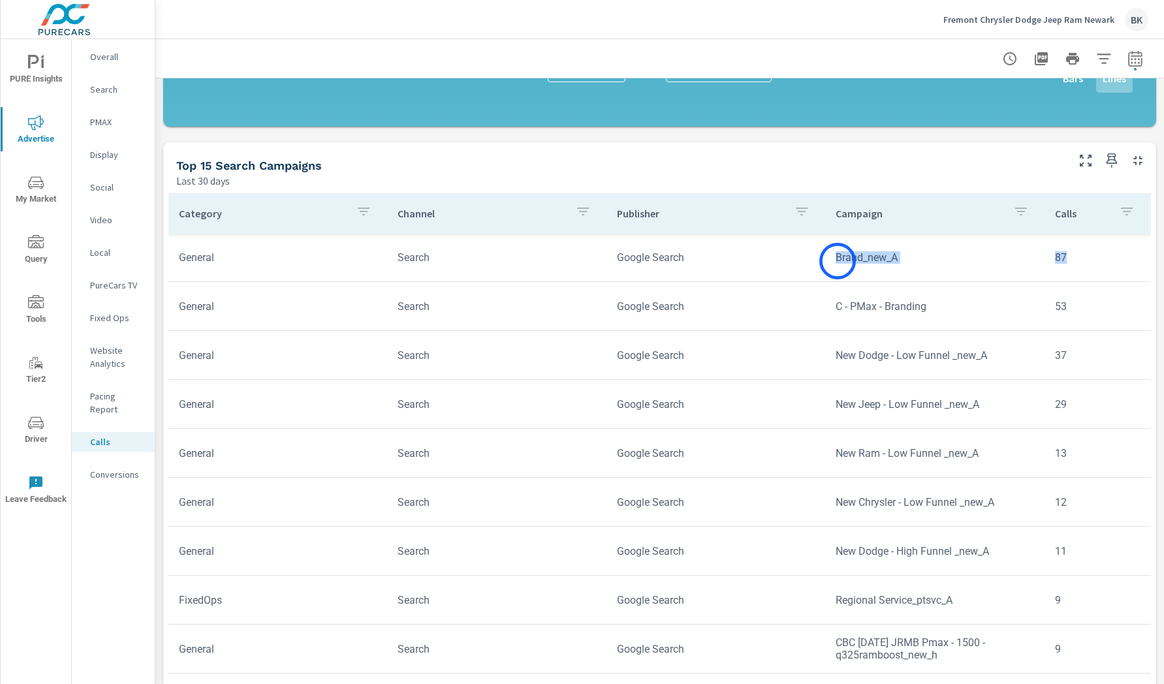
drag, startPoint x: 1079, startPoint y: 260, endPoint x: 837, endPoint y: 261, distance: 242.1
click at [837, 261] on tr "General Search Google Search Brand_new_A 87" at bounding box center [659, 257] width 982 height 49
drag, startPoint x: 1082, startPoint y: 307, endPoint x: 831, endPoint y: 309, distance: 251.3
click at [831, 309] on tr "General Search Google Search C - PMax - Branding 53" at bounding box center [659, 306] width 982 height 49
drag, startPoint x: 910, startPoint y: 254, endPoint x: 834, endPoint y: 259, distance: 75.9
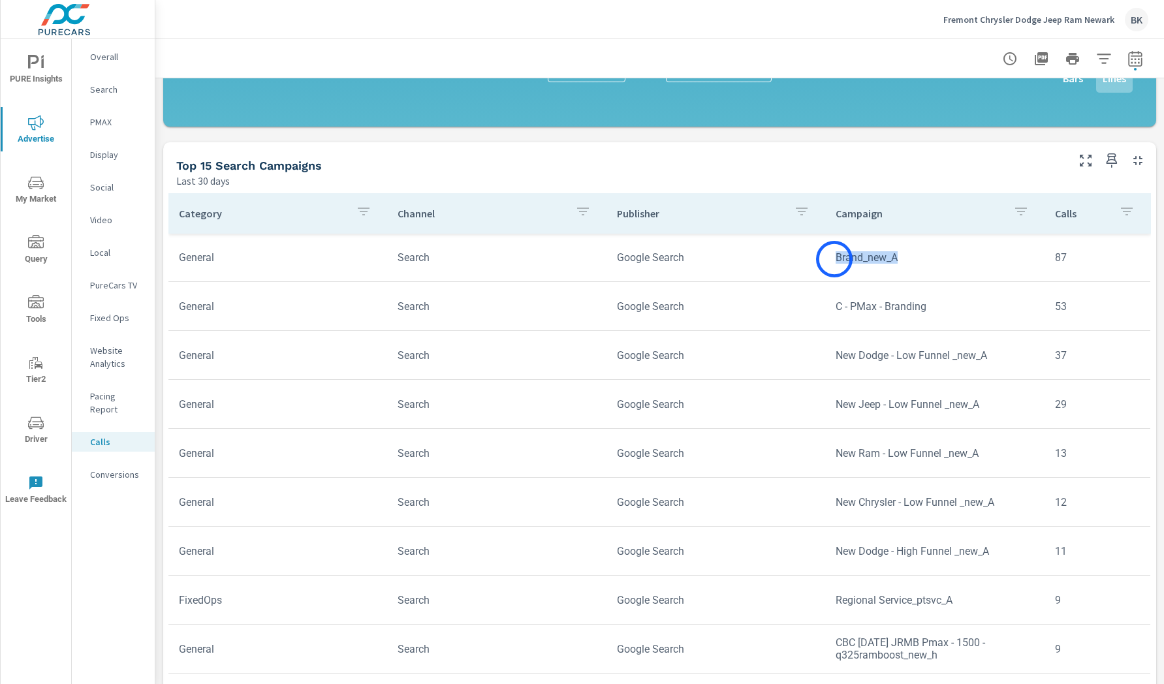
click at [834, 259] on td "Brand_new_A" at bounding box center [934, 257] width 219 height 33
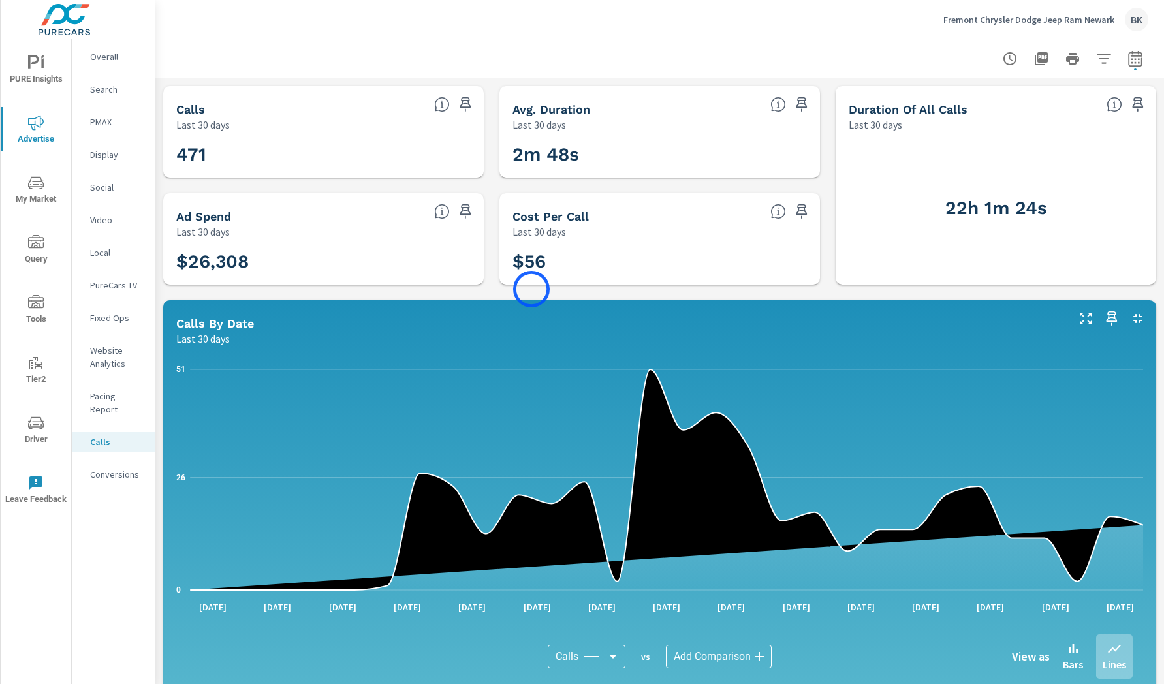
scroll to position [1, 0]
drag, startPoint x: 610, startPoint y: 159, endPoint x: 514, endPoint y: 153, distance: 96.8
click at [513, 153] on h3 "2m 48s" at bounding box center [659, 154] width 294 height 22
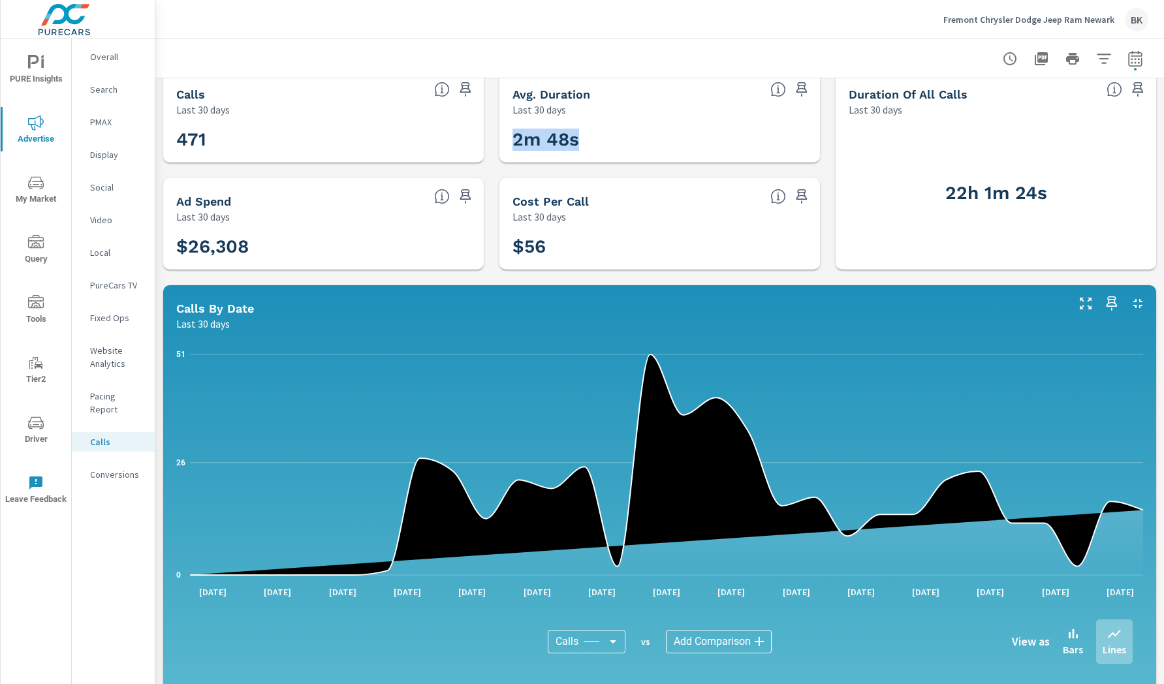
scroll to position [0, 0]
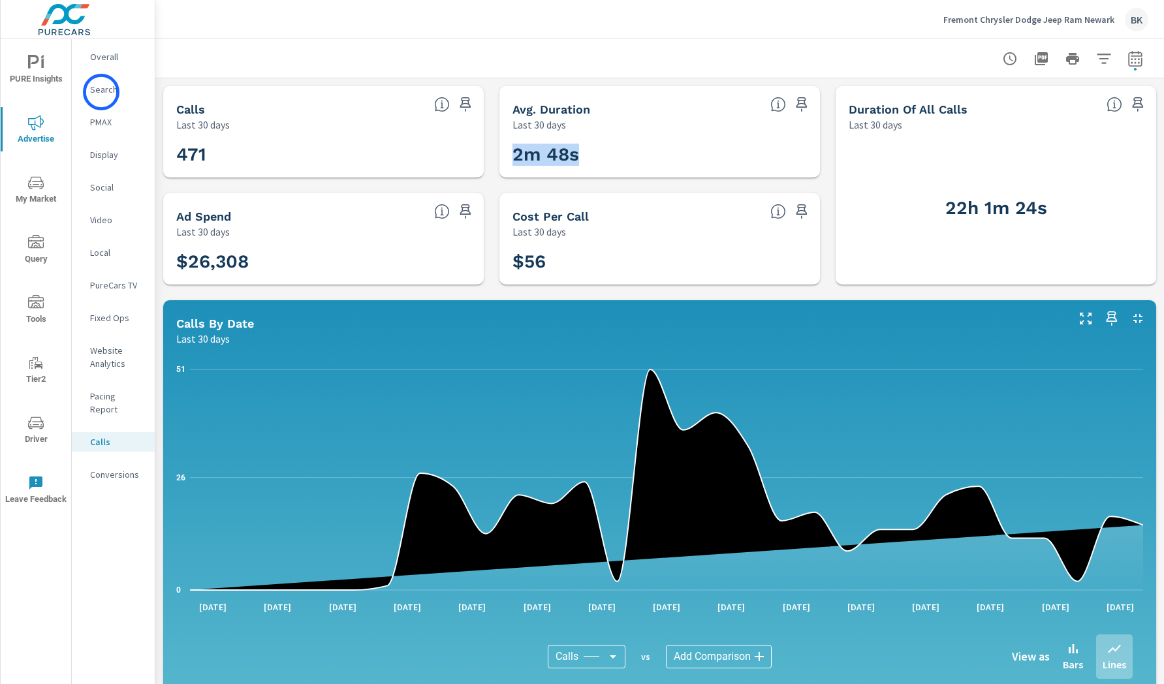
click at [101, 92] on p "Search" at bounding box center [117, 89] width 54 height 13
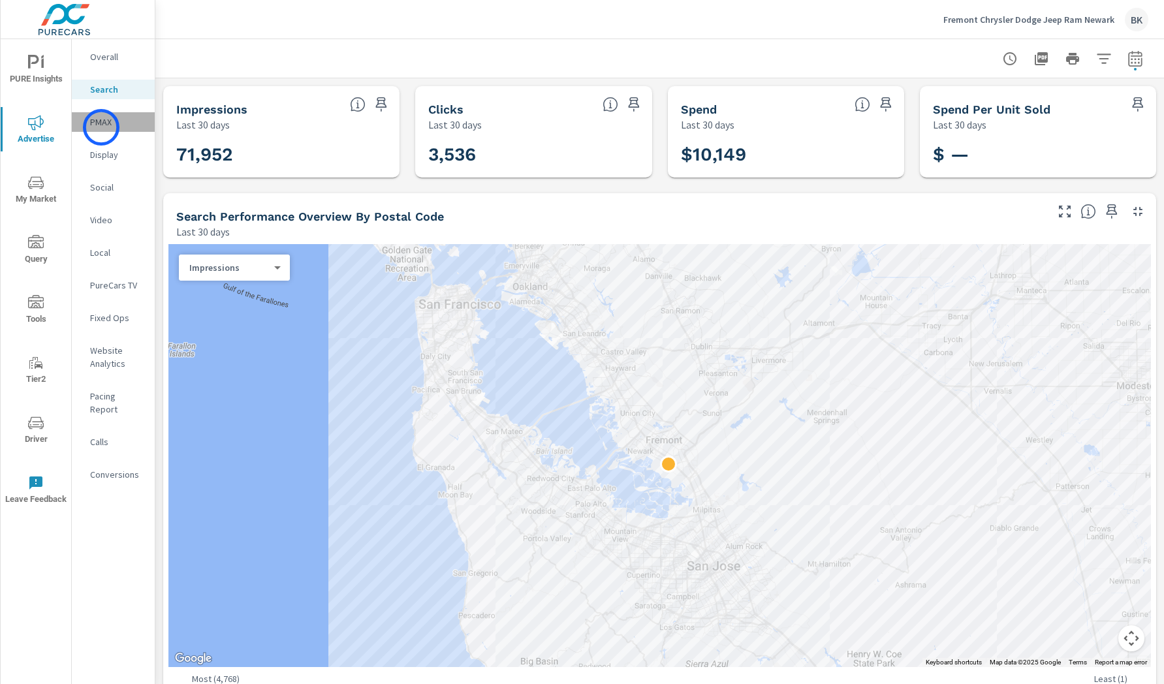
click at [101, 127] on p "PMAX" at bounding box center [117, 122] width 54 height 13
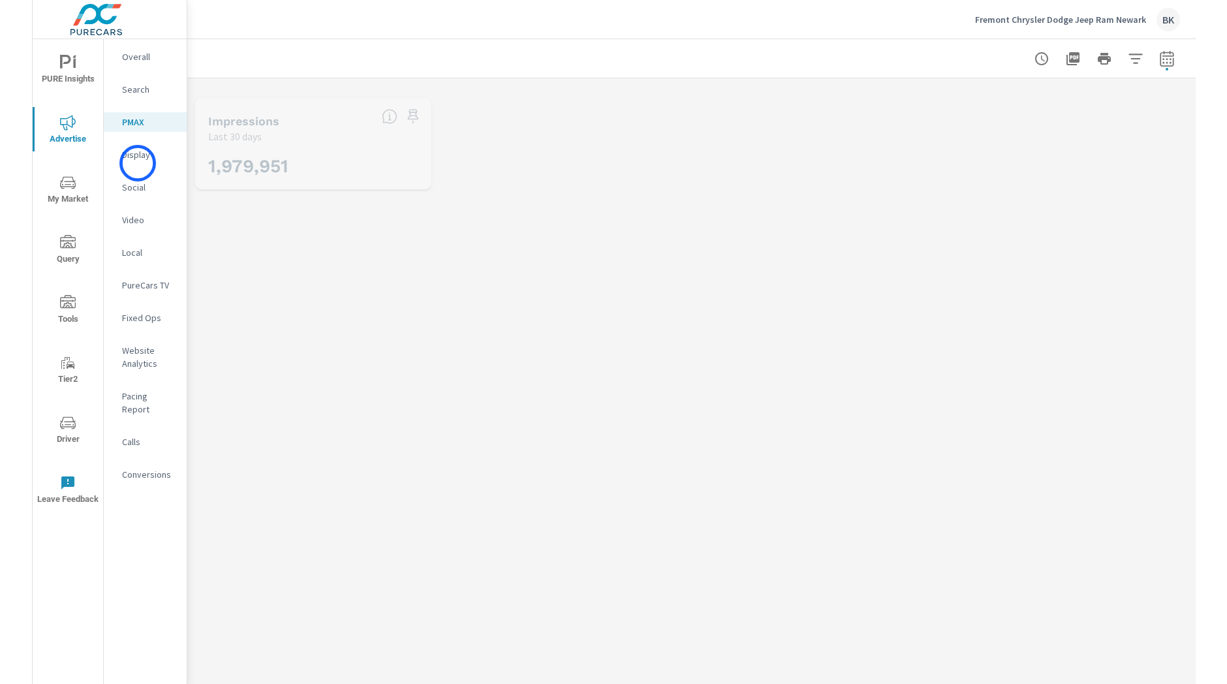
scroll to position [196, 0]
